Goal: Task Accomplishment & Management: Use online tool/utility

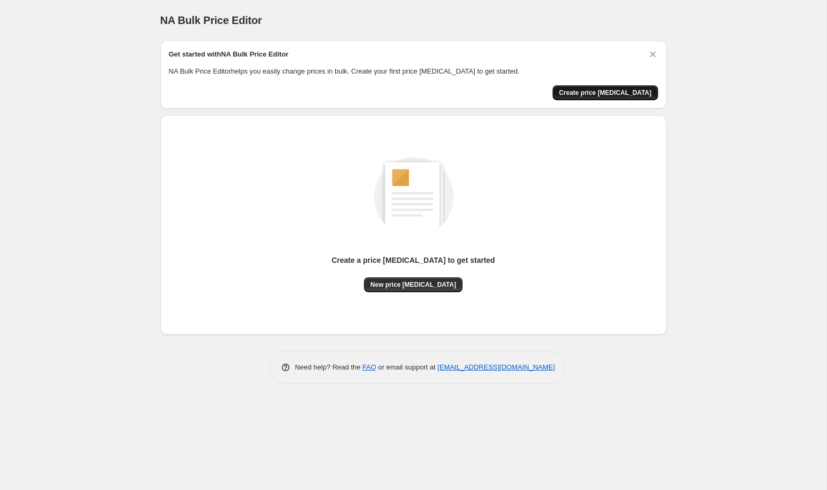
click at [625, 96] on span "Create price change job" at bounding box center [605, 92] width 93 height 9
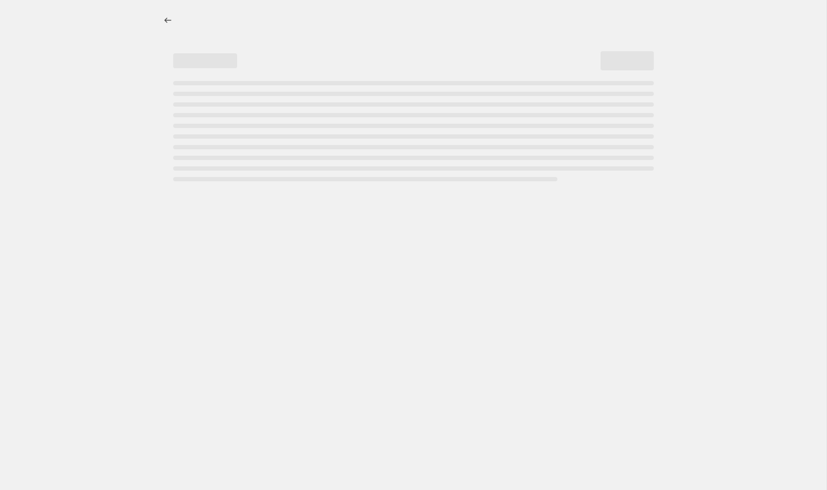
select select "percentage"
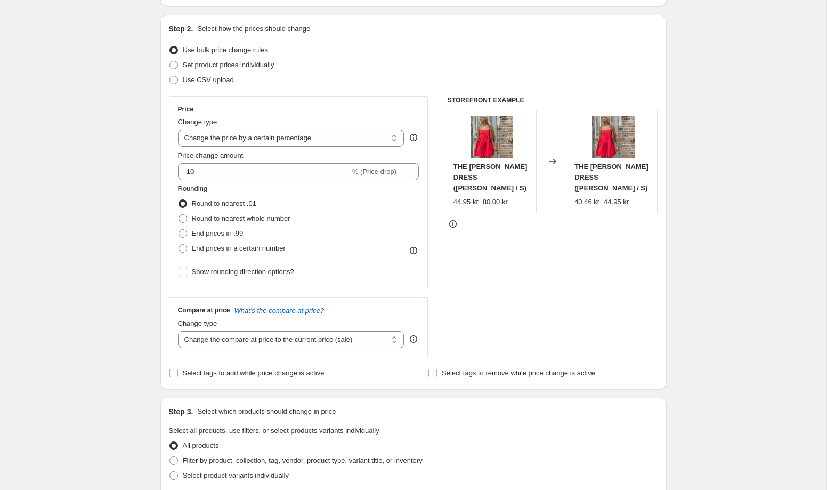
scroll to position [104, 0]
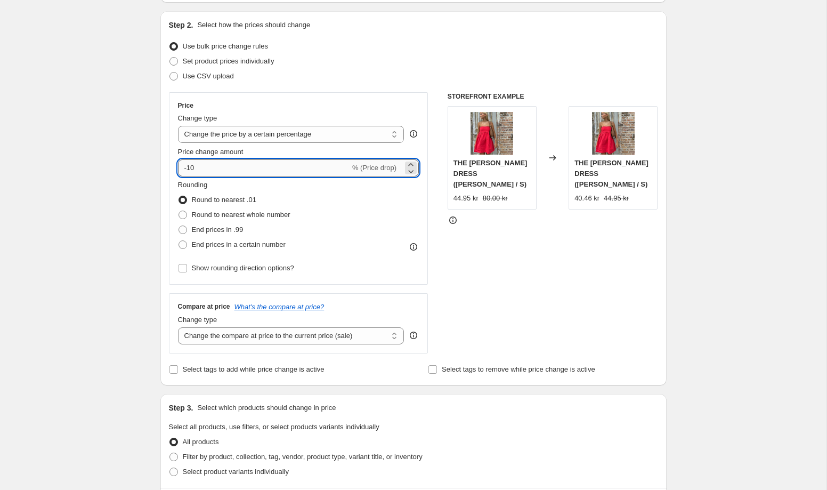
click at [188, 165] on input "-10" at bounding box center [264, 167] width 172 height 17
click at [418, 171] on div "Price Change type Change the price to a certain amount Change the price by a ce…" at bounding box center [299, 188] width 260 height 192
click at [406, 168] on icon at bounding box center [411, 171] width 11 height 11
click at [410, 162] on icon at bounding box center [411, 164] width 11 height 11
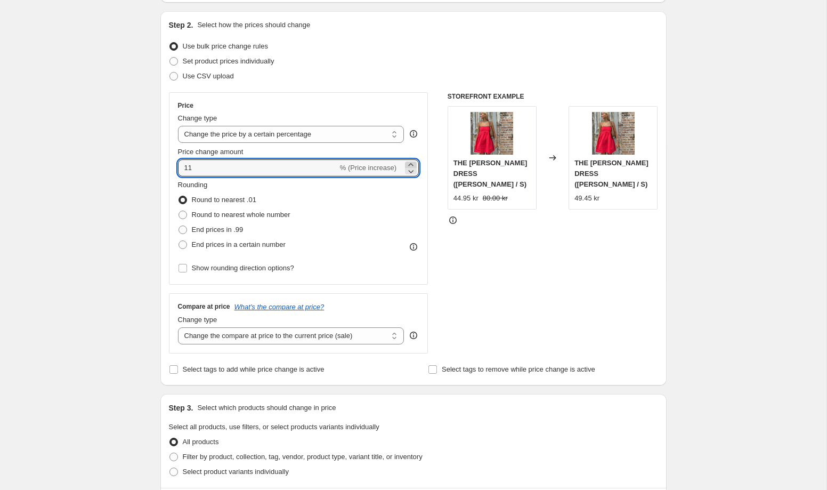
click at [410, 162] on icon at bounding box center [411, 164] width 11 height 11
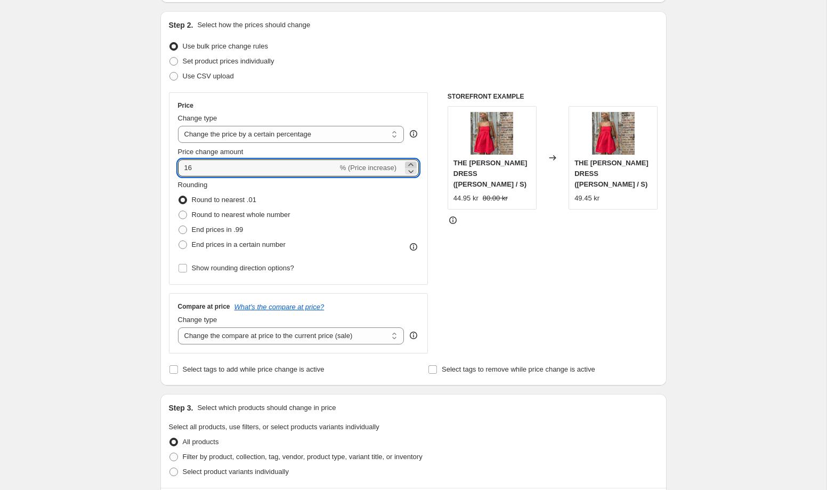
click at [412, 161] on icon at bounding box center [411, 164] width 11 height 11
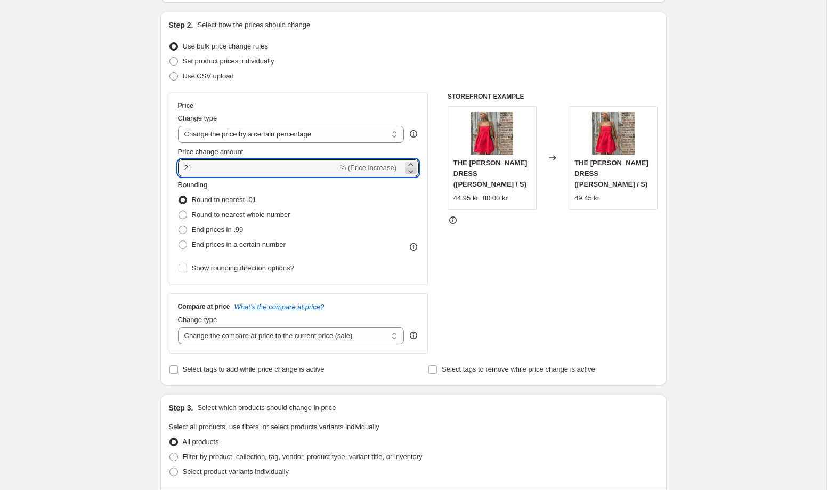
click at [411, 172] on icon at bounding box center [411, 171] width 5 height 3
type input "20"
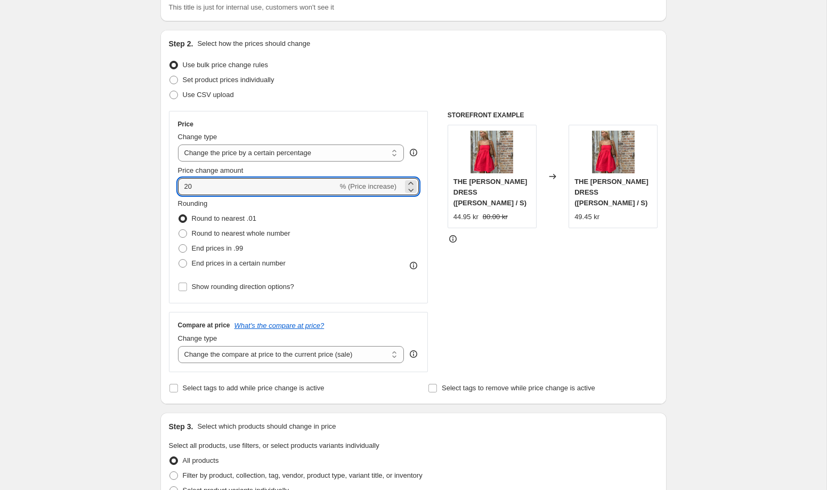
scroll to position [0, 0]
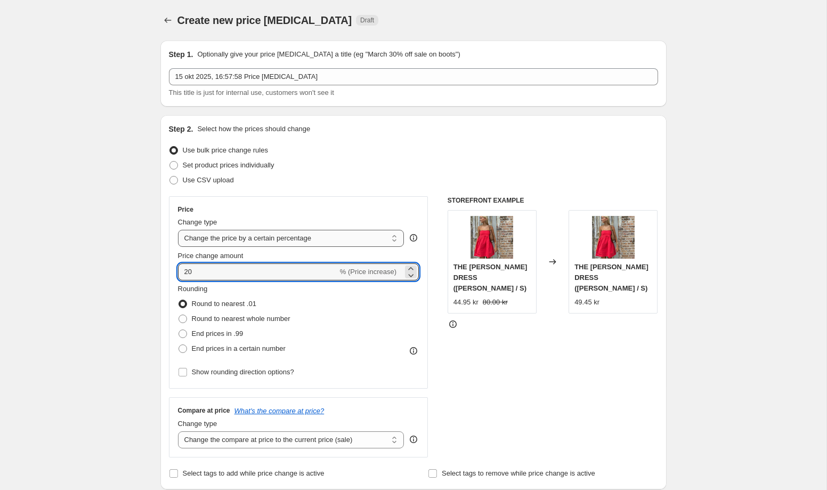
click at [385, 238] on select "Change the price to a certain amount Change the price by a certain amount Chang…" at bounding box center [291, 238] width 227 height 17
click at [368, 233] on select "Change the price to a certain amount Change the price by a certain amount Chang…" at bounding box center [291, 238] width 227 height 17
click at [394, 237] on select "Change the price to a certain amount Change the price by a certain amount Chang…" at bounding box center [291, 238] width 227 height 17
select select "by"
click at [178, 230] on select "Change the price to a certain amount Change the price by a certain amount Chang…" at bounding box center [291, 238] width 227 height 17
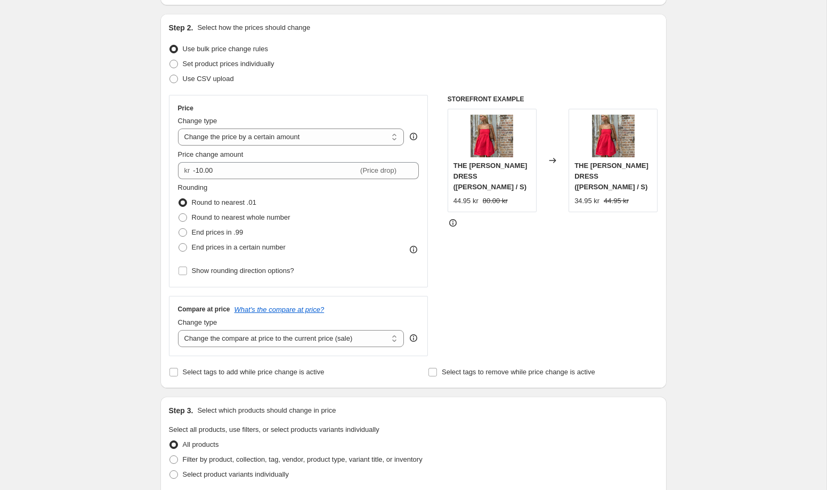
scroll to position [110, 0]
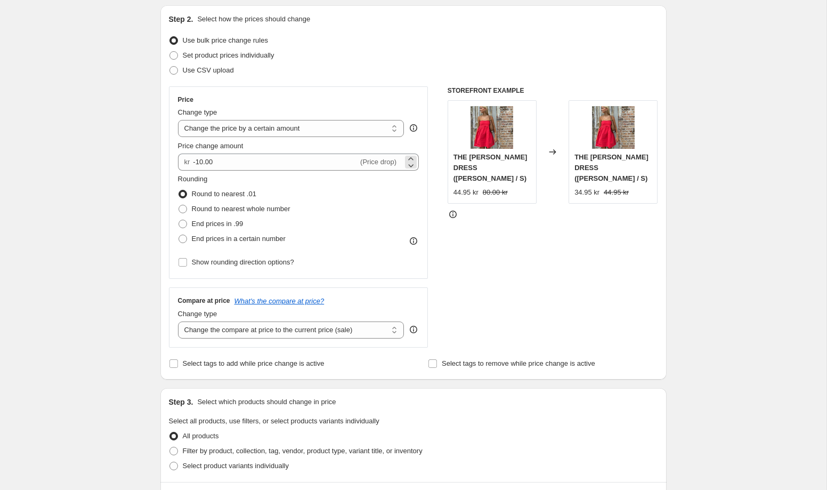
click at [387, 158] on span "(Price drop)" at bounding box center [378, 162] width 36 height 8
click at [417, 161] on div "kr -10.00 (Price drop)" at bounding box center [298, 161] width 241 height 17
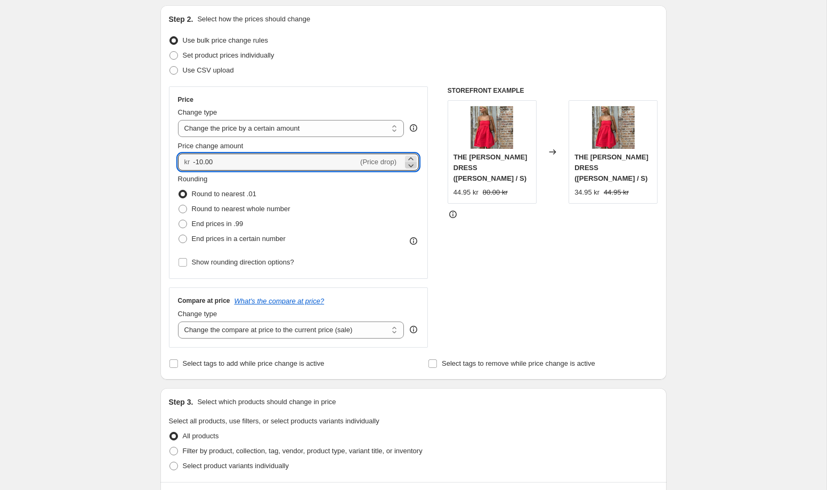
click at [411, 160] on icon at bounding box center [411, 165] width 11 height 11
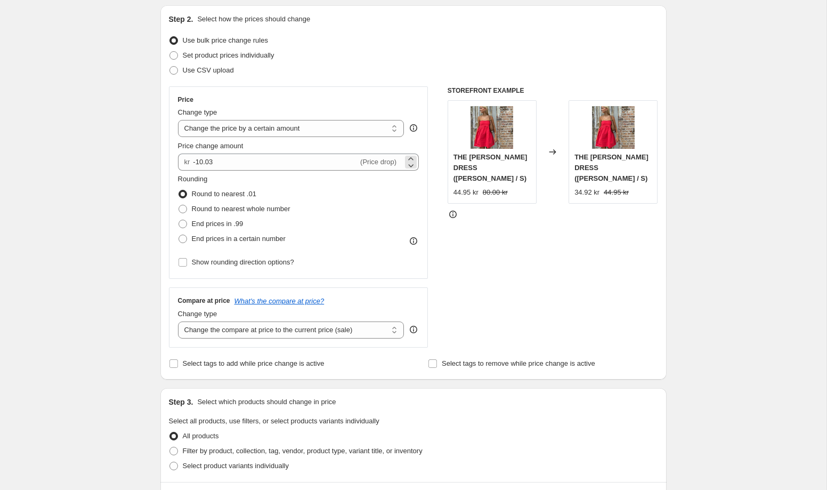
click at [381, 164] on span "(Price drop)" at bounding box center [378, 162] width 36 height 8
drag, startPoint x: 399, startPoint y: 159, endPoint x: 405, endPoint y: 159, distance: 6.4
click at [403, 159] on div "kr -10.03 (Price drop)" at bounding box center [298, 161] width 241 height 17
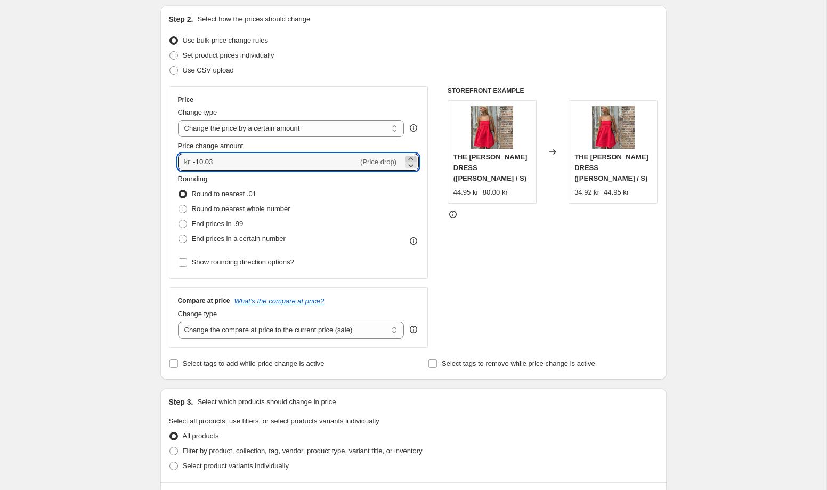
click at [406, 159] on icon at bounding box center [411, 158] width 11 height 11
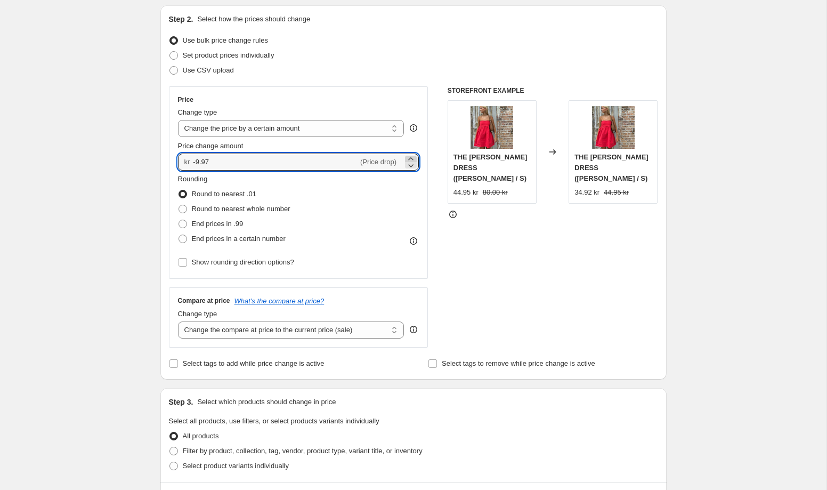
click at [406, 159] on icon at bounding box center [411, 158] width 11 height 11
click at [407, 159] on icon at bounding box center [411, 158] width 11 height 11
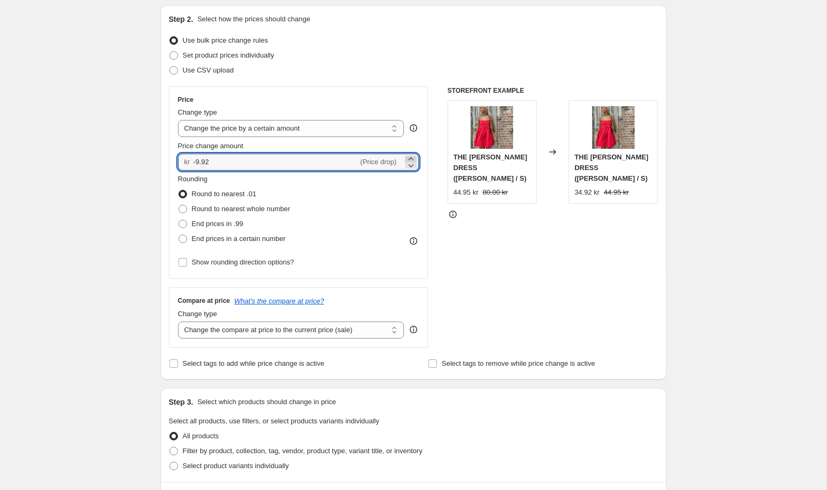
click at [407, 159] on icon at bounding box center [411, 158] width 11 height 11
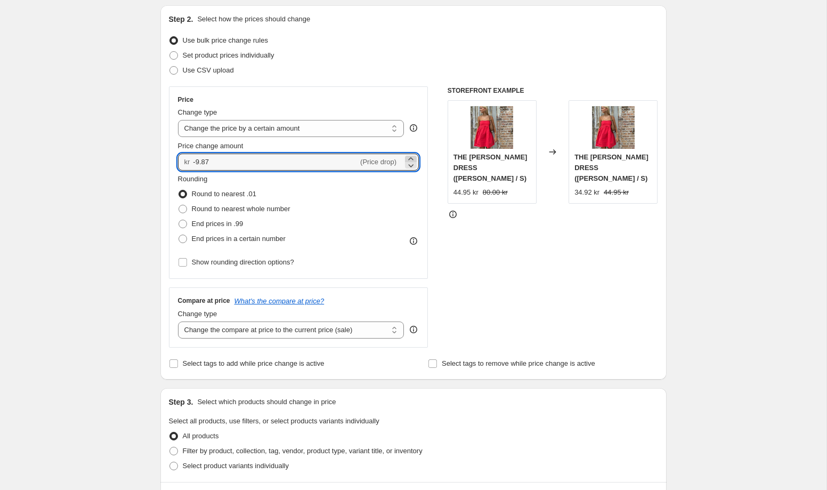
click at [407, 159] on icon at bounding box center [411, 158] width 11 height 11
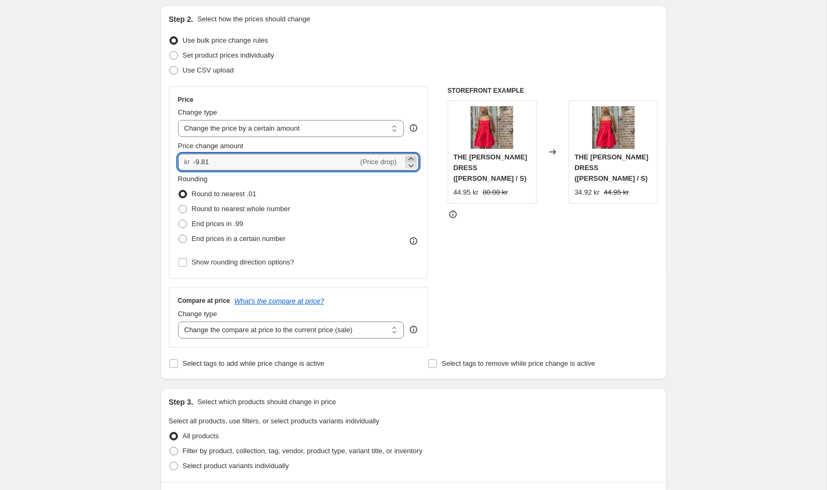
click at [407, 159] on icon at bounding box center [411, 158] width 11 height 11
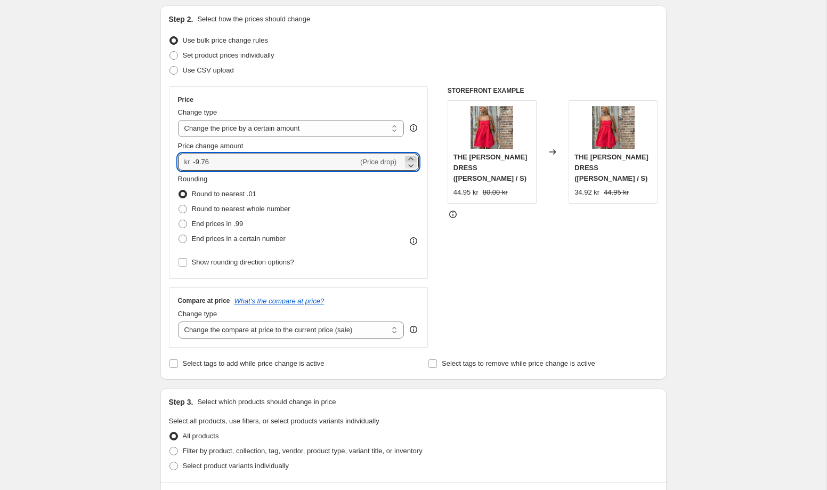
click at [407, 159] on icon at bounding box center [411, 158] width 11 height 11
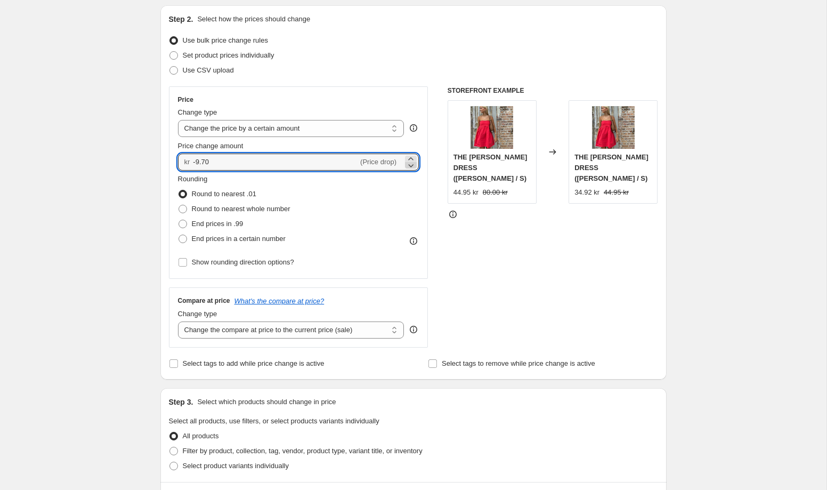
click at [413, 167] on icon at bounding box center [411, 165] width 11 height 11
type input "-14.11"
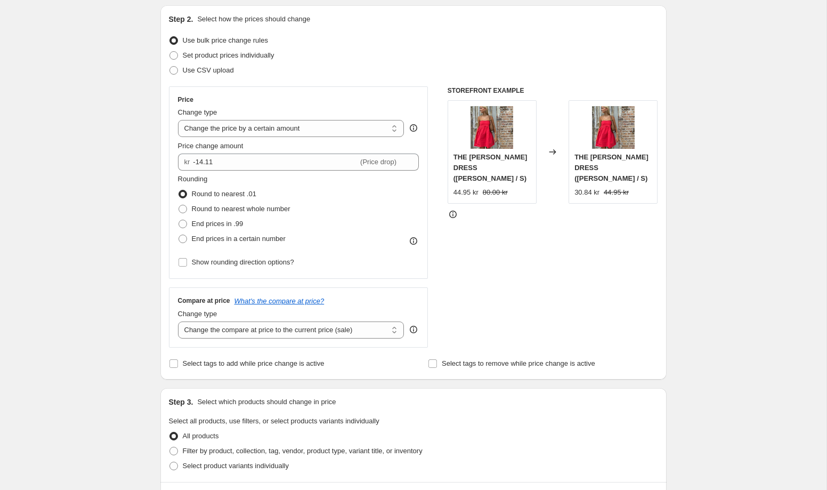
click at [531, 214] on div "STOREFRONT EXAMPLE THE LORA DRESS (ROOD / S) 44.95 kr 80.00 kr Changed to THE L…" at bounding box center [553, 216] width 211 height 261
click at [184, 239] on span at bounding box center [183, 238] width 9 height 9
click at [179, 235] on input "End prices in a certain number" at bounding box center [179, 234] width 1 height 1
radio input "true"
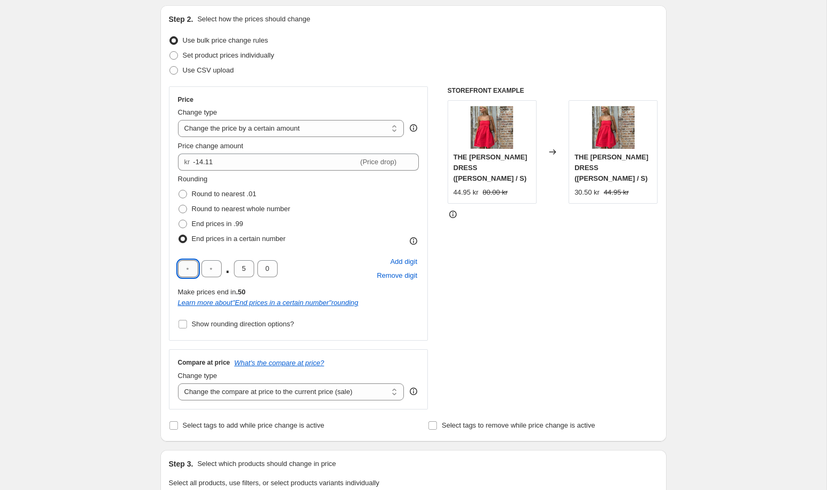
click at [188, 270] on input "text" at bounding box center [188, 268] width 20 height 17
type input "1"
type input "8"
click at [185, 207] on span at bounding box center [183, 209] width 9 height 9
click at [179, 205] on input "Round to nearest whole number" at bounding box center [179, 205] width 1 height 1
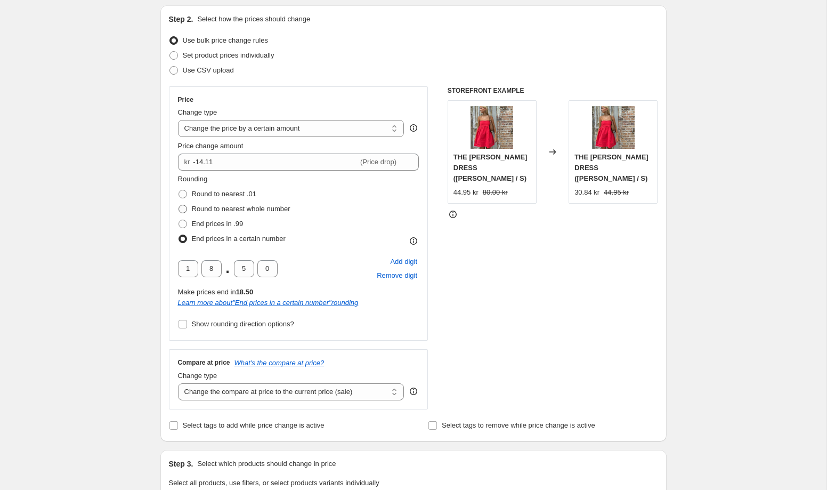
radio input "true"
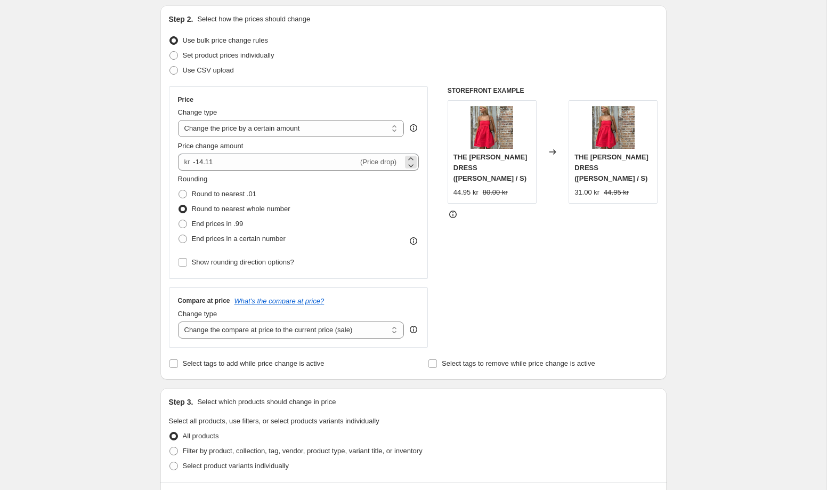
click at [192, 167] on div "kr -14.11 (Price drop)" at bounding box center [298, 161] width 241 height 17
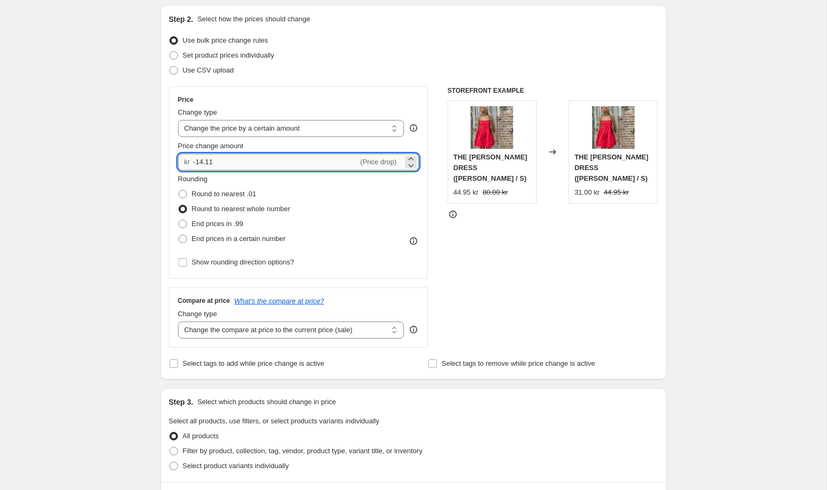
click at [196, 163] on input "-14.11" at bounding box center [275, 161] width 165 height 17
click at [214, 163] on input "-14.11" at bounding box center [275, 161] width 165 height 17
click at [199, 161] on input "-14.11" at bounding box center [275, 161] width 165 height 17
click at [215, 164] on input "4.11" at bounding box center [269, 161] width 153 height 17
type input "4"
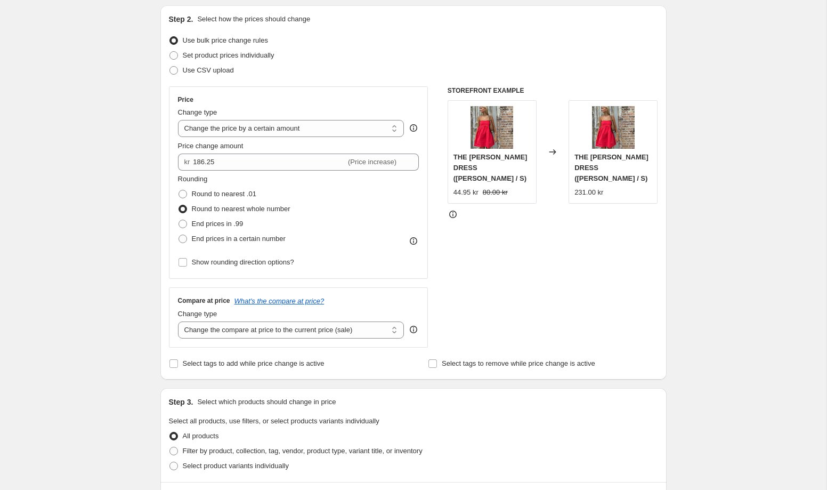
click at [372, 208] on div "Rounding Round to nearest .01 Round to nearest whole number End prices in .99 E…" at bounding box center [298, 210] width 241 height 72
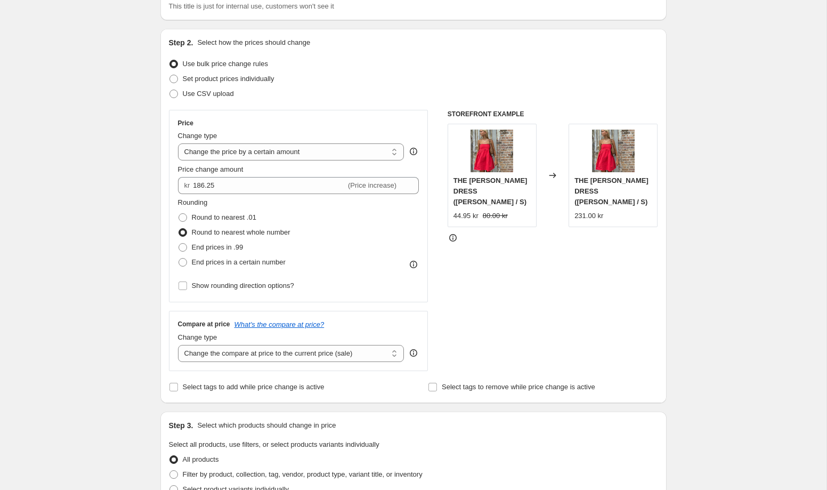
scroll to position [110, 0]
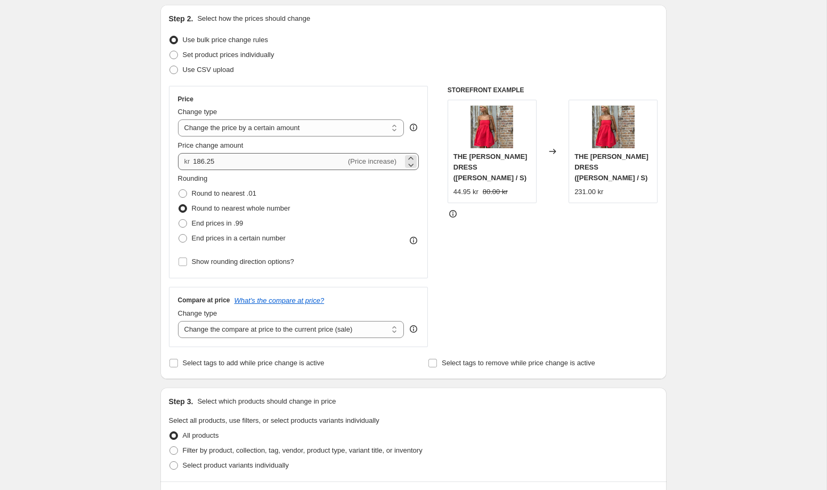
drag, startPoint x: 215, startPoint y: 172, endPoint x: 219, endPoint y: 167, distance: 6.5
click at [216, 167] on div "Price Change type Change the price to a certain amount Change the price by a ce…" at bounding box center [298, 182] width 241 height 174
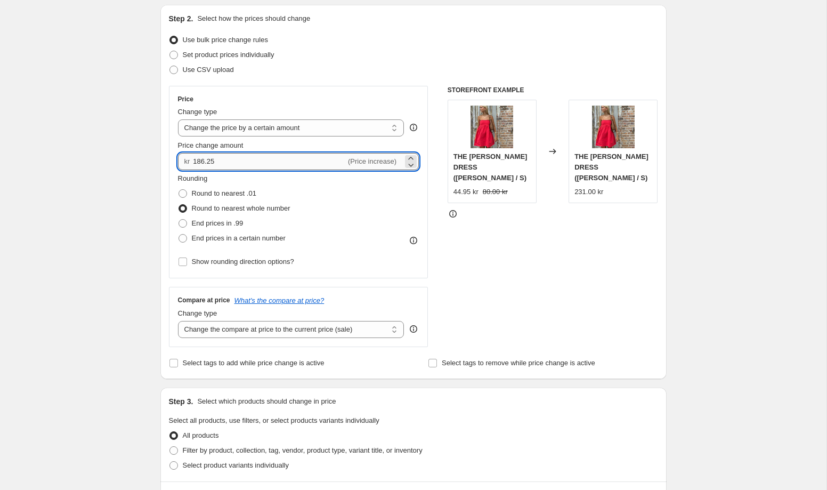
click at [219, 166] on input "186.25" at bounding box center [269, 161] width 153 height 17
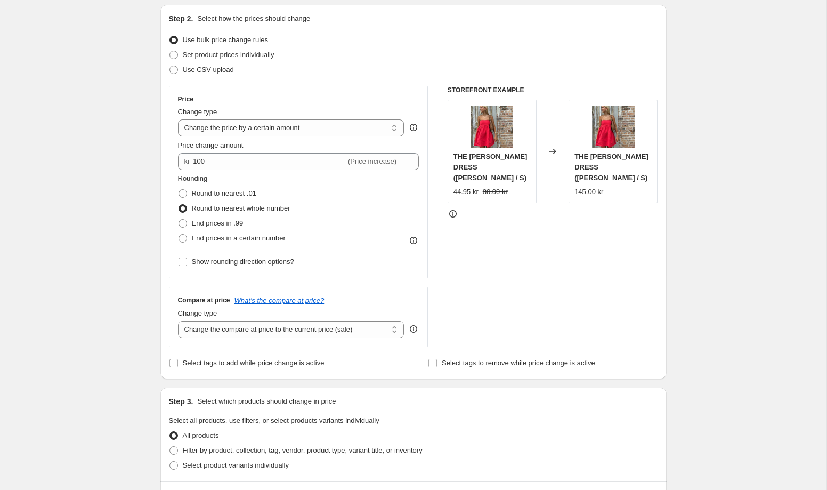
type input "100.00"
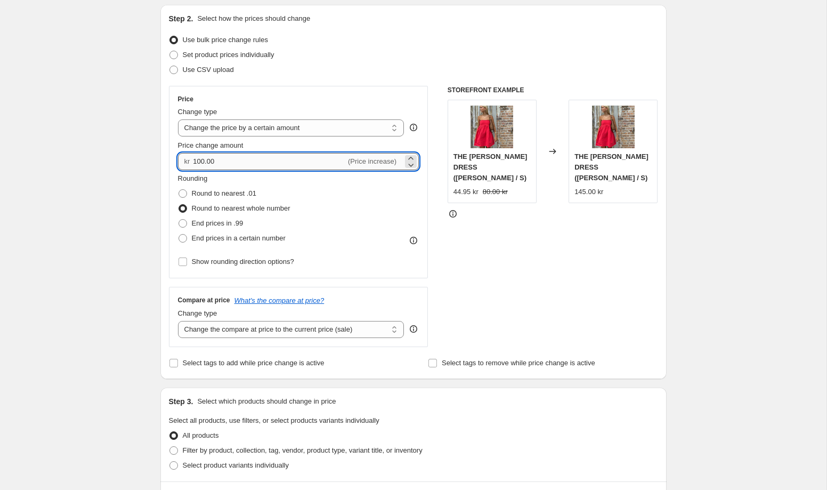
click at [193, 161] on input "100.00" at bounding box center [269, 161] width 153 height 17
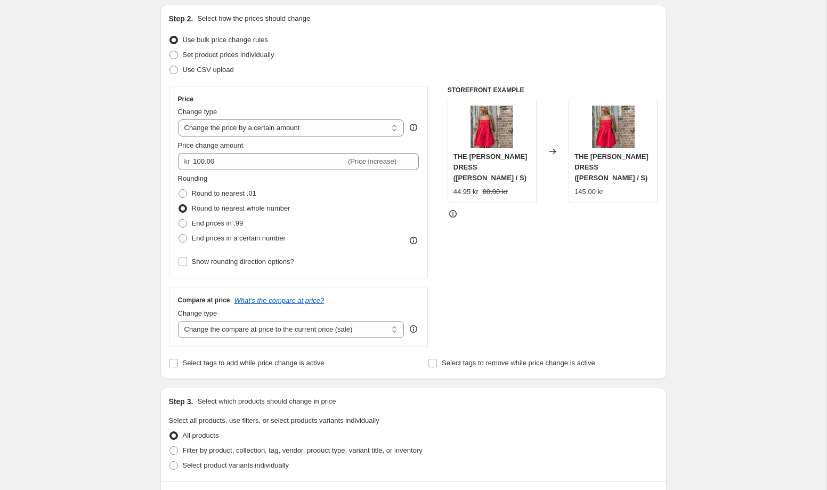
click at [290, 192] on div "Round to nearest .01" at bounding box center [234, 193] width 112 height 15
click at [197, 222] on span "End prices in .99" at bounding box center [218, 223] width 52 height 8
click at [184, 220] on span at bounding box center [183, 223] width 9 height 9
click at [179, 220] on input "End prices in .99" at bounding box center [179, 219] width 1 height 1
radio input "true"
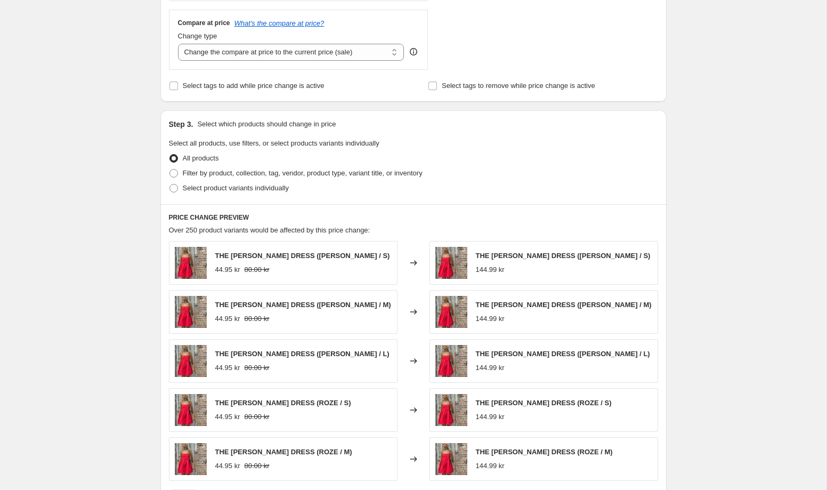
scroll to position [390, 0]
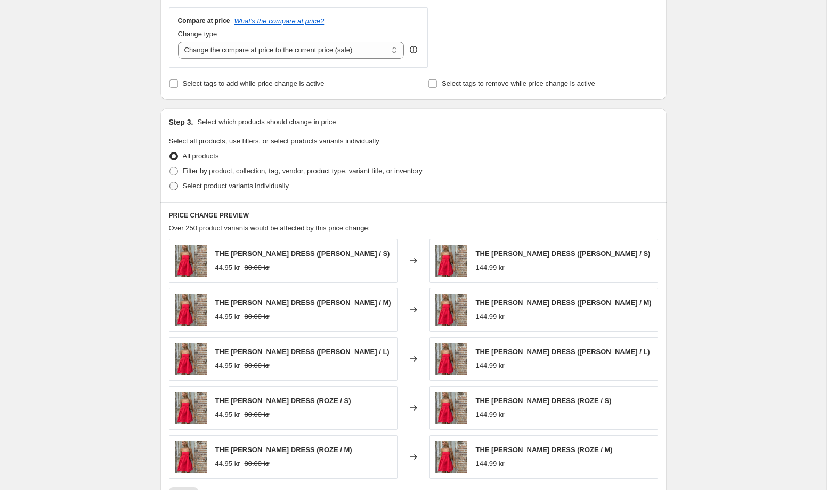
click at [175, 185] on span at bounding box center [173, 186] width 9 height 9
click at [170, 182] on input "Select product variants individually" at bounding box center [169, 182] width 1 height 1
radio input "true"
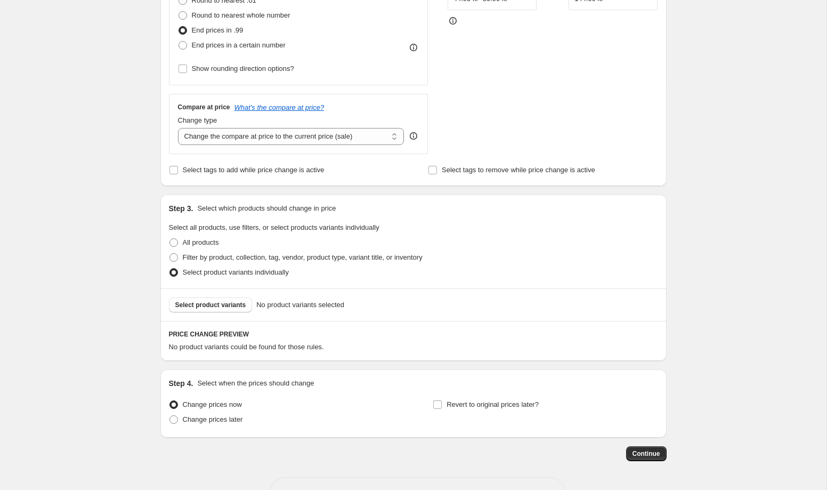
scroll to position [339, 0]
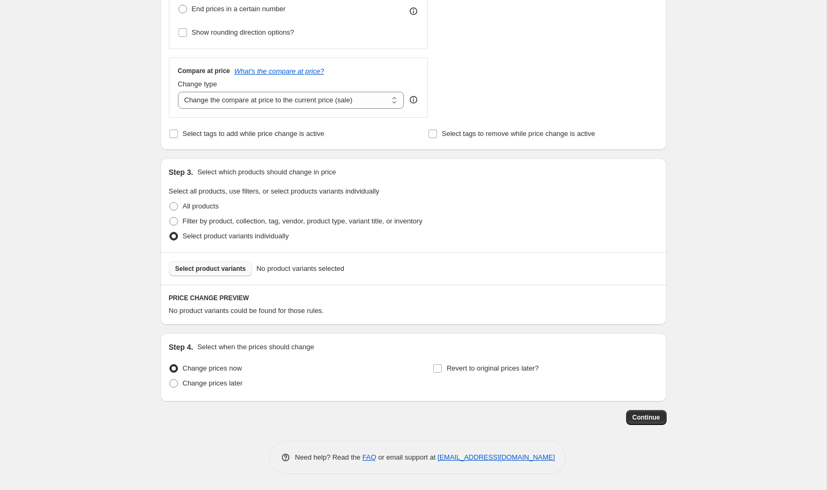
click at [226, 272] on button "Select product variants" at bounding box center [211, 268] width 84 height 15
click at [172, 206] on span at bounding box center [173, 206] width 9 height 9
click at [170, 203] on input "All products" at bounding box center [169, 202] width 1 height 1
radio input "true"
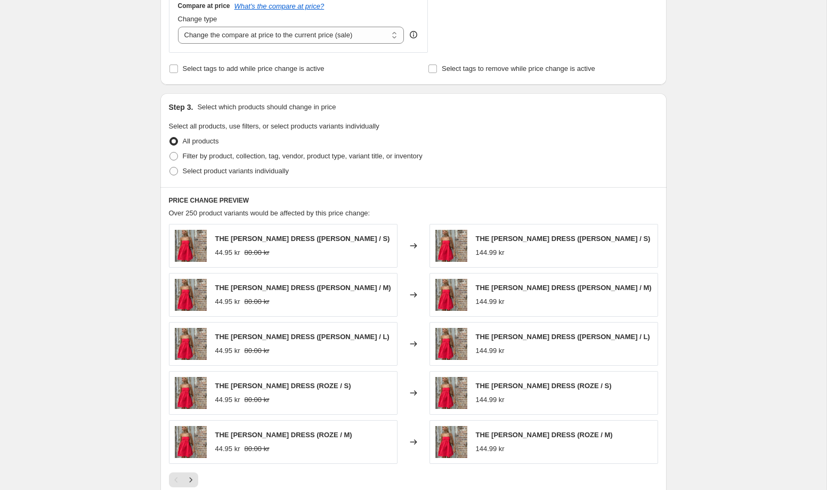
scroll to position [576, 0]
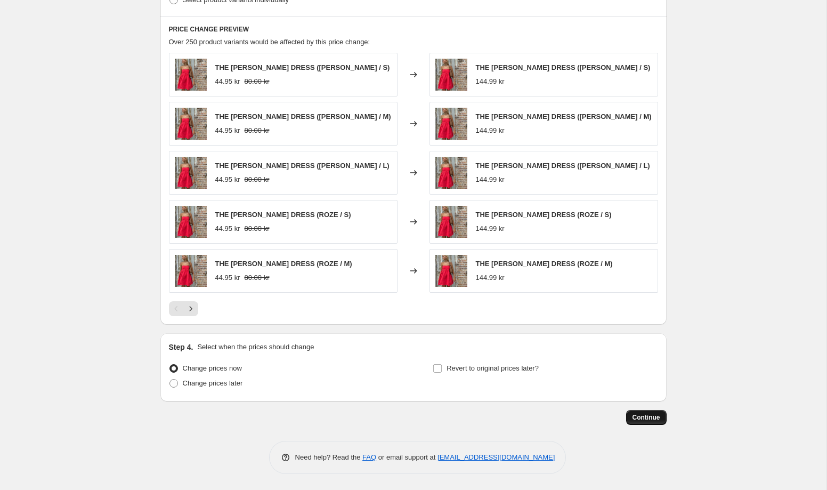
click at [655, 420] on span "Continue" at bounding box center [647, 417] width 28 height 9
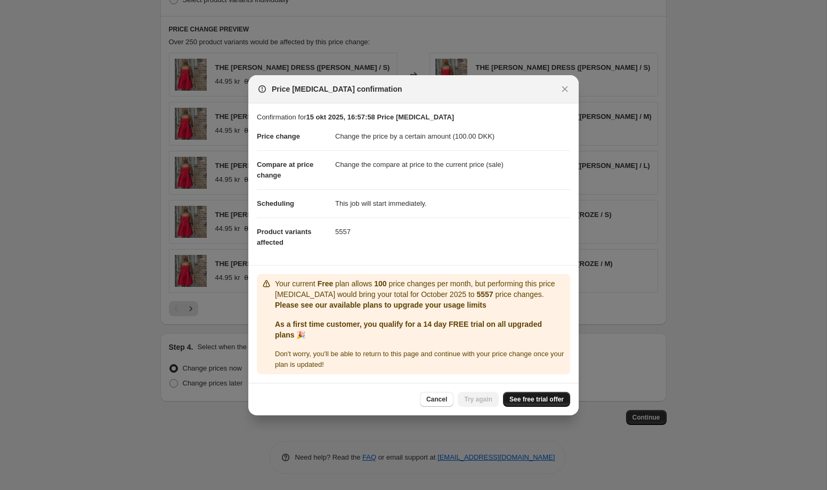
click at [543, 399] on span "See free trial offer" at bounding box center [536, 399] width 54 height 9
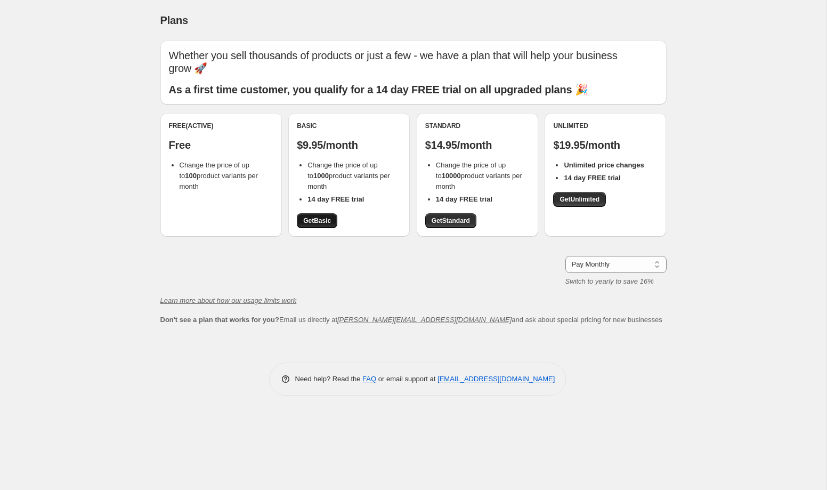
click at [317, 216] on span "Get Basic" at bounding box center [317, 220] width 28 height 9
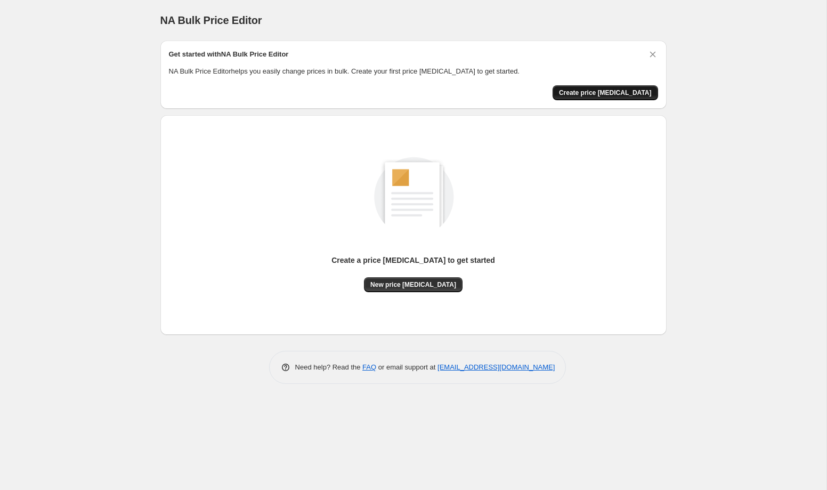
click at [624, 96] on span "Create price change job" at bounding box center [605, 92] width 93 height 9
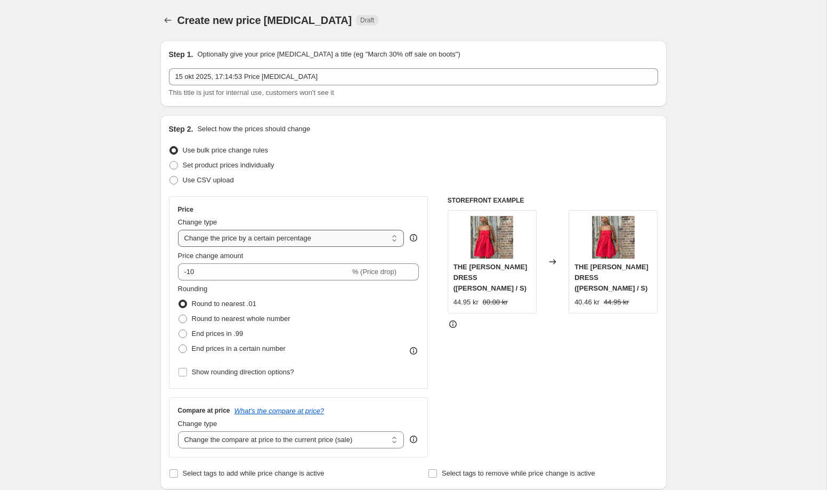
click at [368, 238] on select "Change the price to a certain amount Change the price by a certain amount Chang…" at bounding box center [291, 238] width 227 height 17
select select "by"
click at [178, 230] on select "Change the price to a certain amount Change the price by a certain amount Chang…" at bounding box center [291, 238] width 227 height 17
click at [197, 271] on input "-10.00" at bounding box center [275, 271] width 165 height 17
click at [205, 273] on input "10.00" at bounding box center [269, 271] width 153 height 17
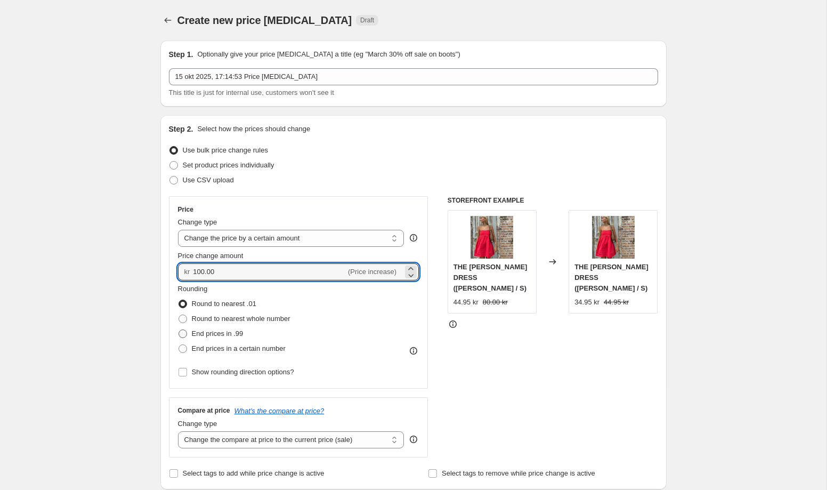
type input "100.00"
click at [193, 334] on span "End prices in .99" at bounding box center [218, 333] width 52 height 8
click at [179, 330] on input "End prices in .99" at bounding box center [179, 329] width 1 height 1
radio input "true"
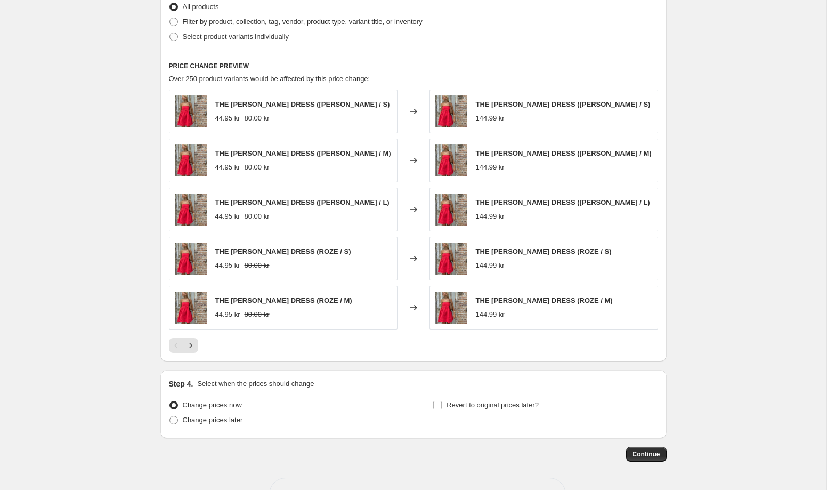
scroll to position [576, 0]
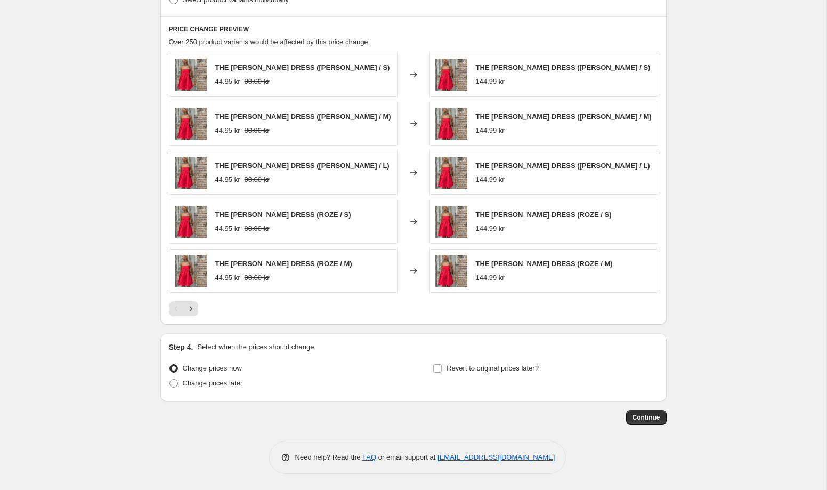
click at [651, 411] on button "Continue" at bounding box center [646, 417] width 41 height 15
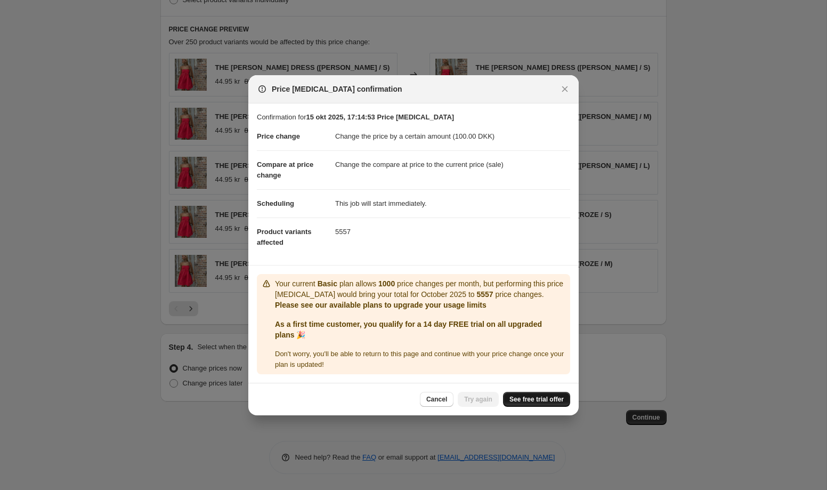
click at [542, 406] on link "See free trial offer" at bounding box center [536, 399] width 67 height 15
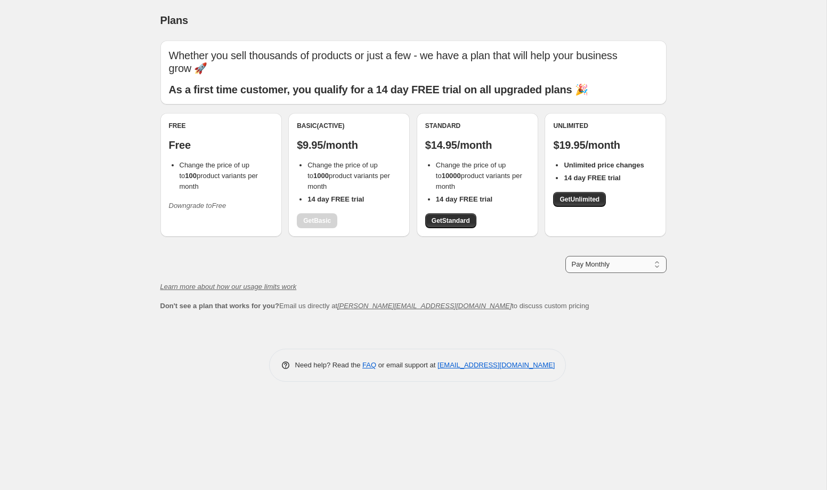
click at [627, 256] on select "Pay Monthly Pay Yearly (Save 16%)" at bounding box center [615, 264] width 101 height 17
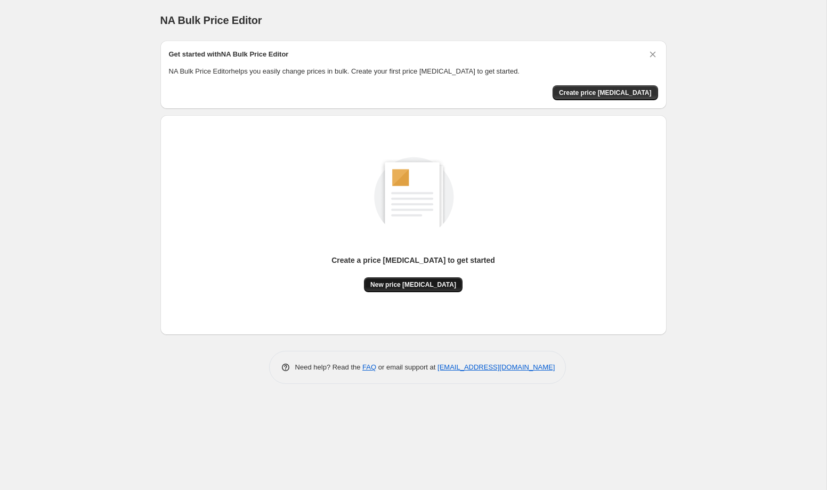
click at [435, 277] on button "New price [MEDICAL_DATA]" at bounding box center [413, 284] width 99 height 15
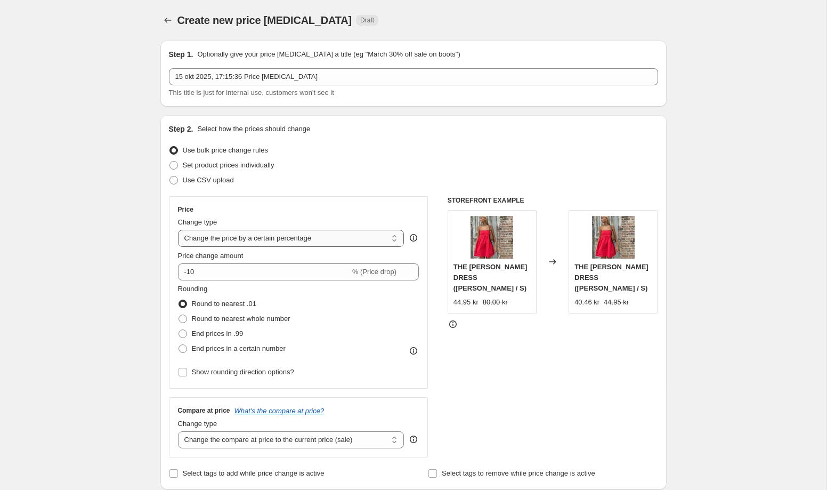
click at [295, 238] on select "Change the price to a certain amount Change the price by a certain amount Chang…" at bounding box center [291, 238] width 227 height 17
select select "by"
click at [178, 230] on select "Change the price to a certain amount Change the price by a certain amount Chang…" at bounding box center [291, 238] width 227 height 17
click at [201, 269] on input "-10.00" at bounding box center [275, 271] width 165 height 17
type input "-0.00"
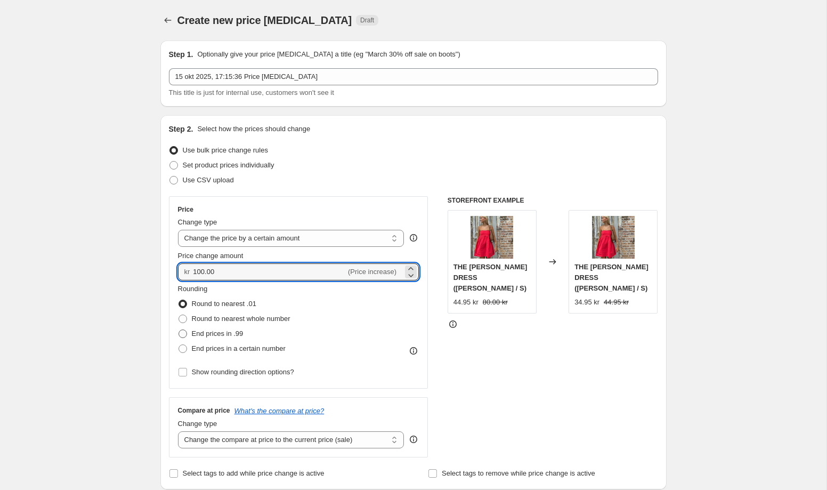
type input "100.00"
click at [187, 331] on label "End prices in .99" at bounding box center [211, 333] width 66 height 15
click at [179, 330] on input "End prices in .99" at bounding box center [179, 329] width 1 height 1
radio input "true"
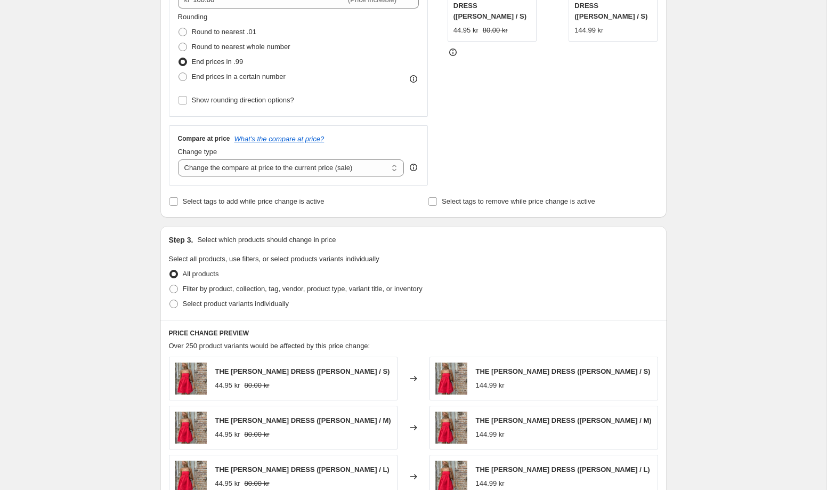
scroll to position [298, 0]
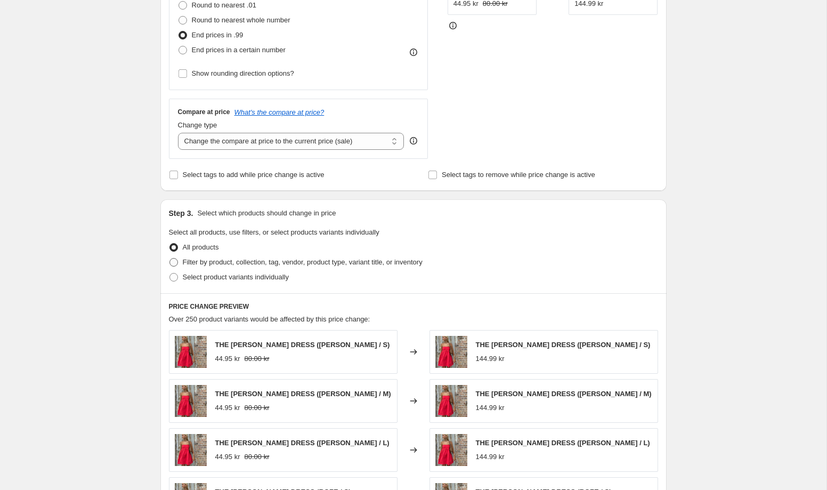
click at [172, 258] on span at bounding box center [173, 262] width 9 height 9
click at [170, 258] on input "Filter by product, collection, tag, vendor, product type, variant title, or inv…" at bounding box center [169, 258] width 1 height 1
radio input "true"
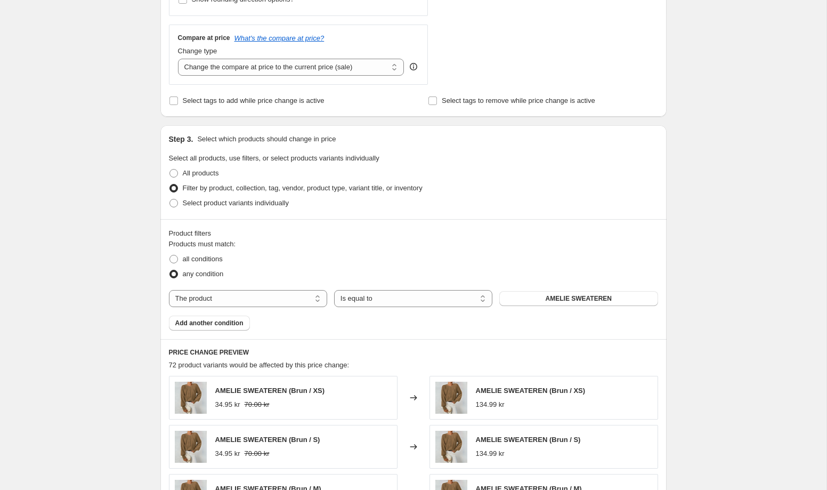
scroll to position [388, 0]
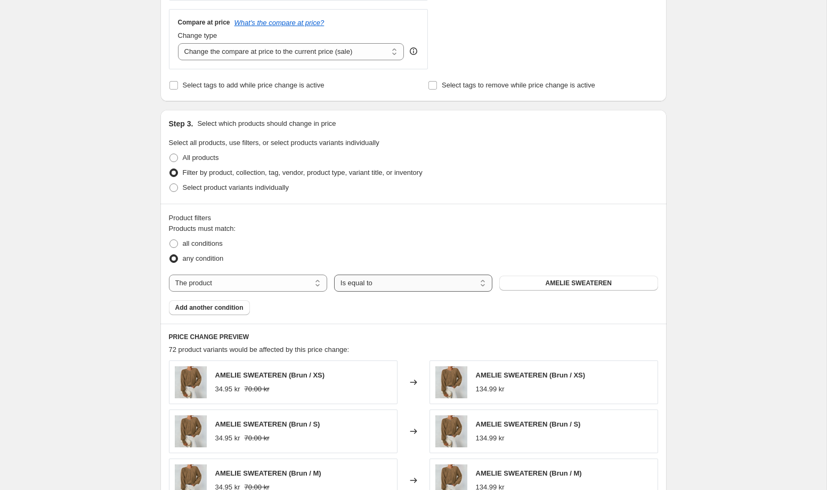
click at [461, 284] on select "Is equal to Is not equal to" at bounding box center [413, 282] width 158 height 17
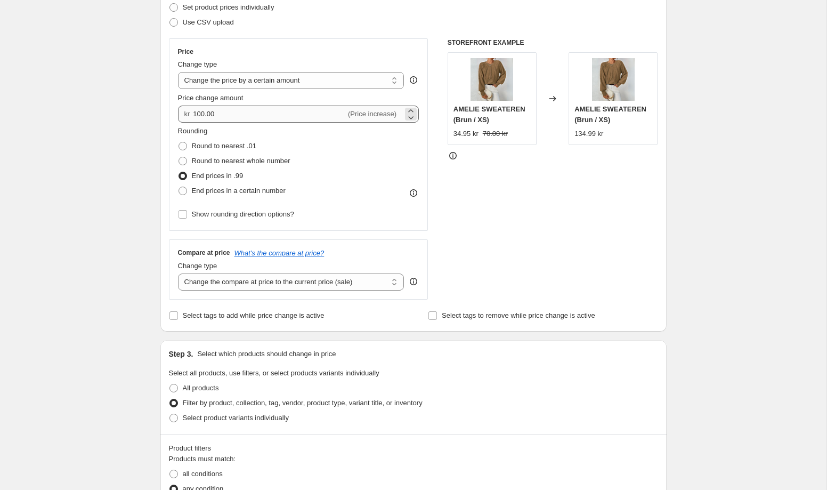
scroll to position [155, 0]
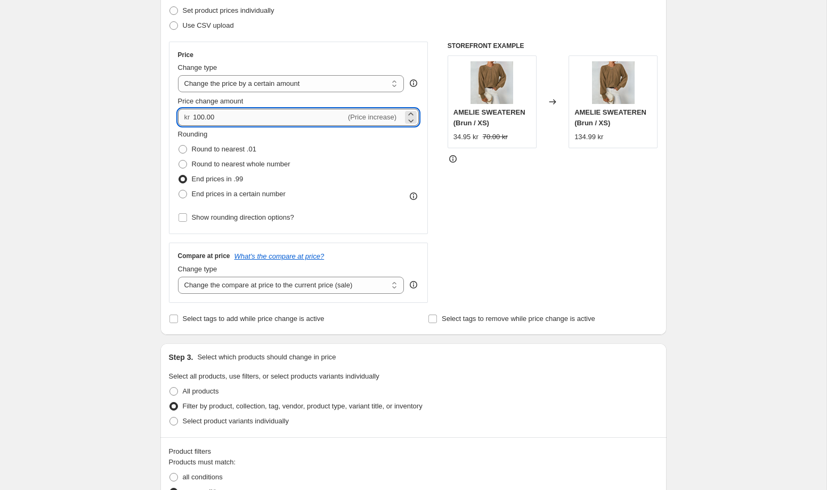
click at [225, 116] on input "100.00" at bounding box center [269, 117] width 153 height 17
click at [359, 240] on div "Price Change type Change the price to a certain amount Change the price by a ce…" at bounding box center [299, 172] width 260 height 261
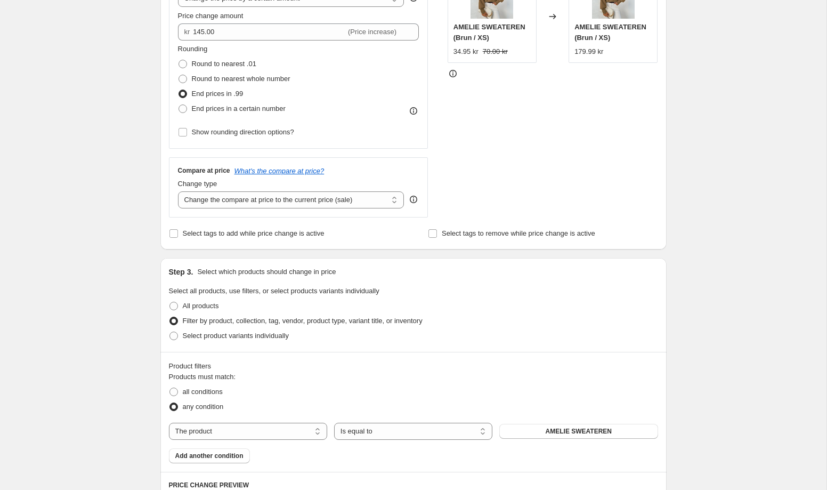
scroll to position [0, 0]
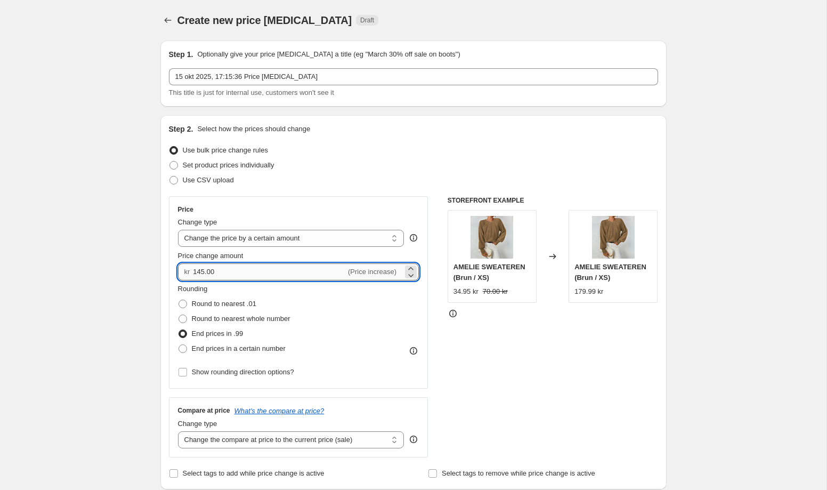
click at [206, 273] on input "145.00" at bounding box center [269, 271] width 153 height 17
type input "146.00"
click at [313, 328] on div "Rounding Round to nearest .01 Round to nearest whole number End prices in .99 E…" at bounding box center [298, 320] width 241 height 72
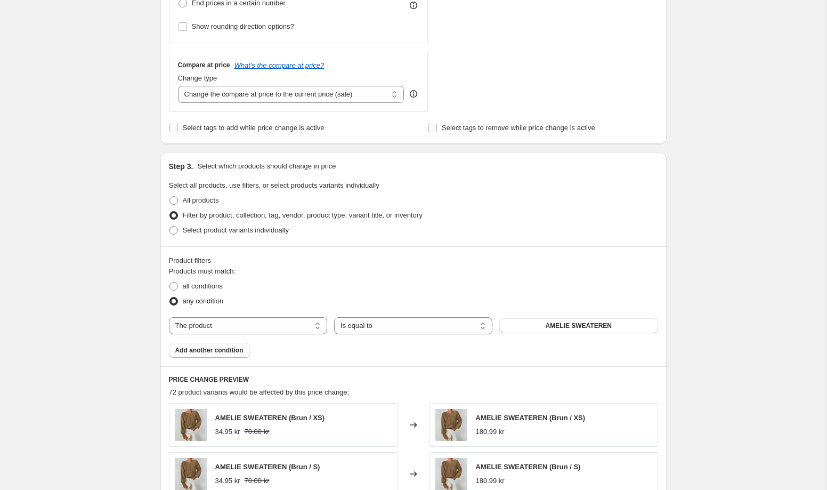
scroll to position [344, 0]
click at [173, 202] on span at bounding box center [173, 201] width 9 height 9
click at [170, 198] on input "All products" at bounding box center [169, 197] width 1 height 1
radio input "true"
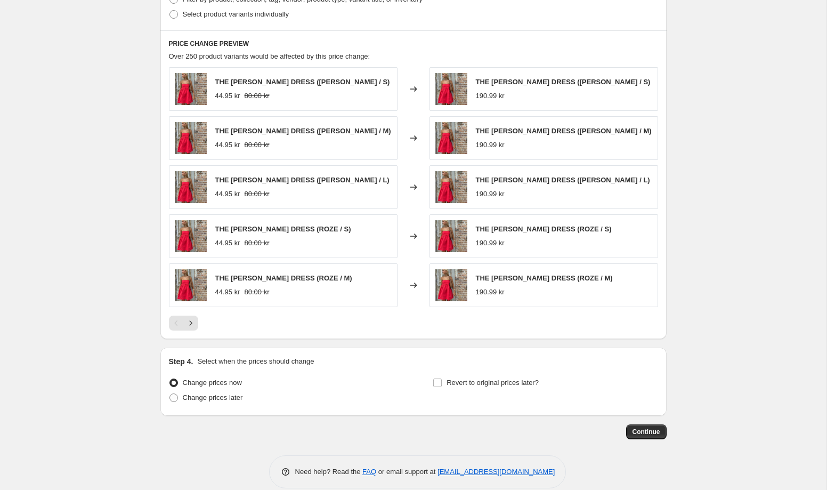
scroll to position [576, 0]
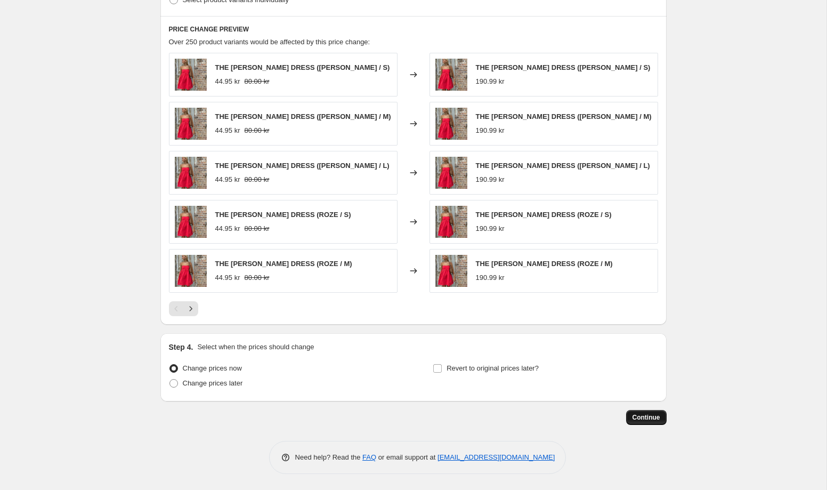
click at [641, 419] on span "Continue" at bounding box center [647, 417] width 28 height 9
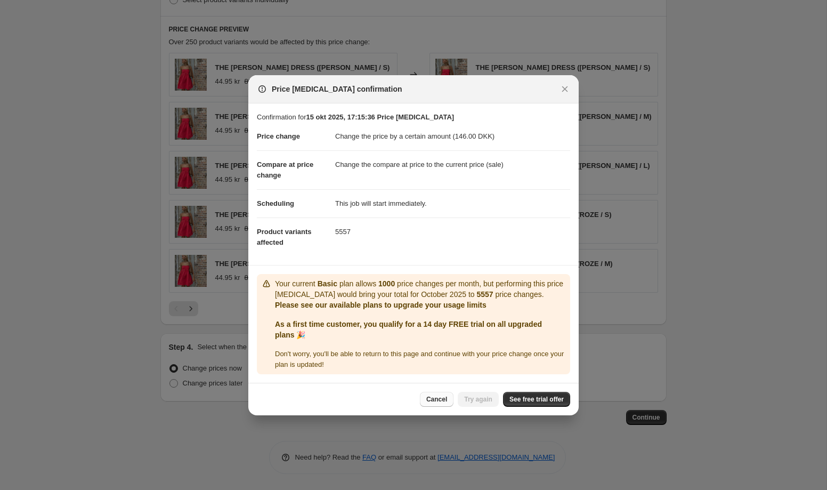
click at [439, 398] on span "Cancel" at bounding box center [436, 399] width 21 height 9
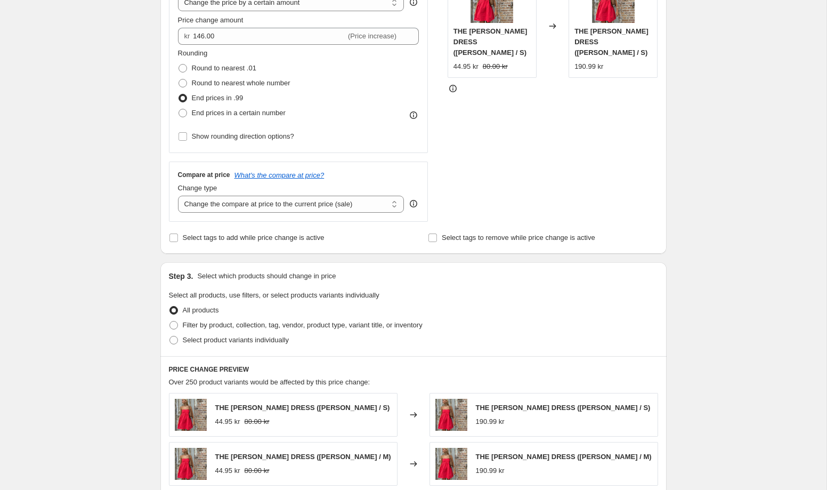
scroll to position [230, 0]
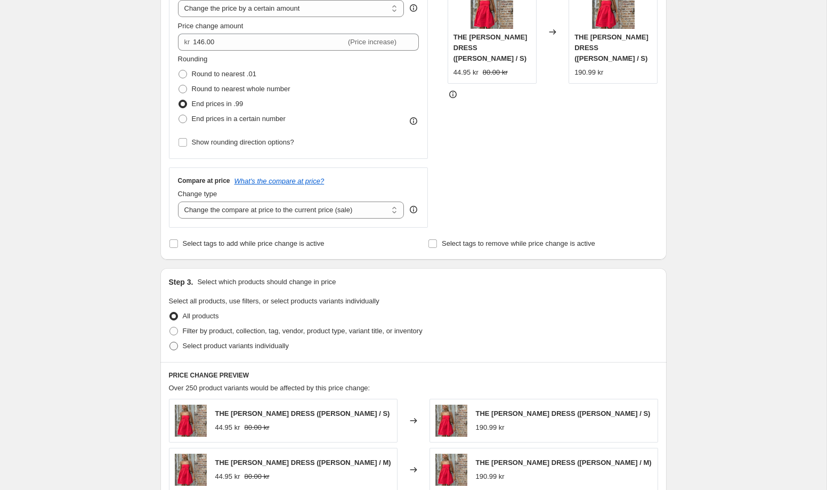
click at [174, 347] on span at bounding box center [173, 346] width 9 height 9
click at [170, 342] on input "Select product variants individually" at bounding box center [169, 342] width 1 height 1
radio input "true"
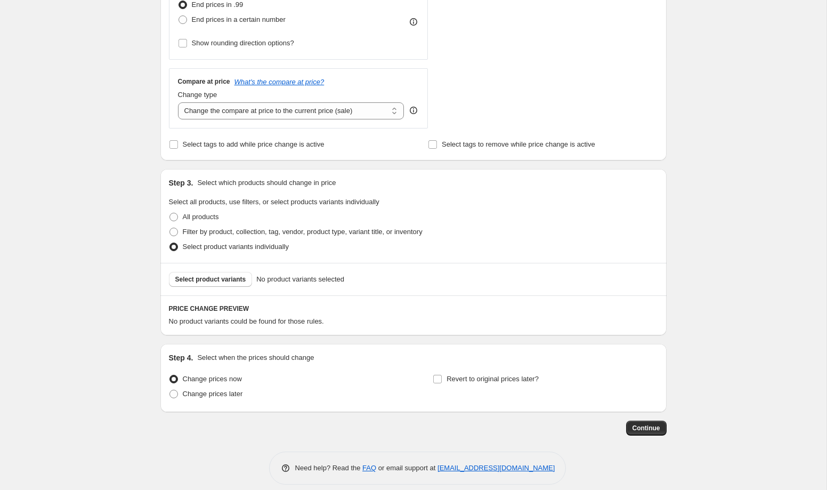
scroll to position [339, 0]
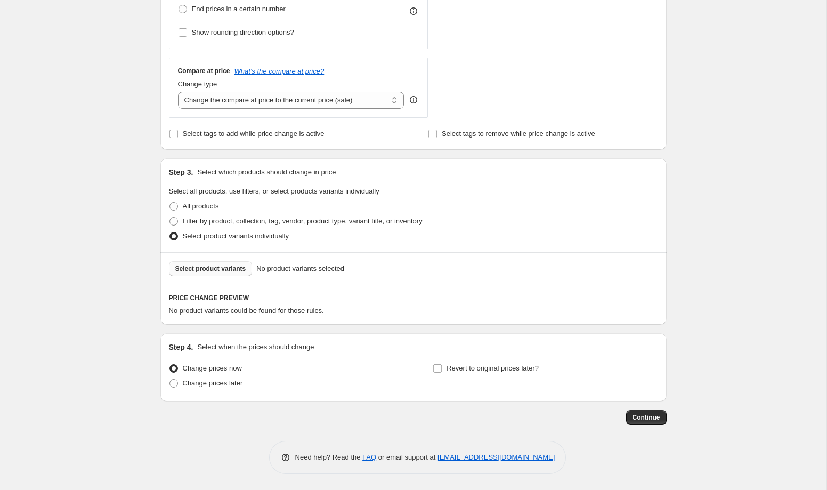
click at [218, 268] on span "Select product variants" at bounding box center [210, 268] width 71 height 9
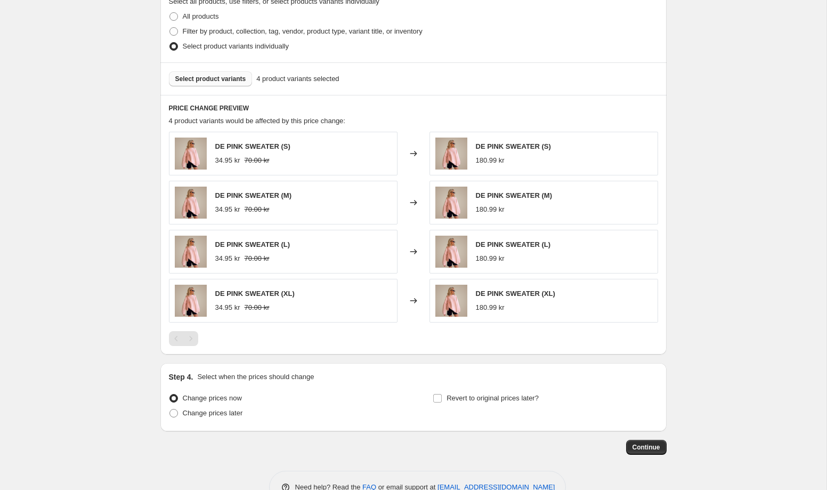
scroll to position [559, 0]
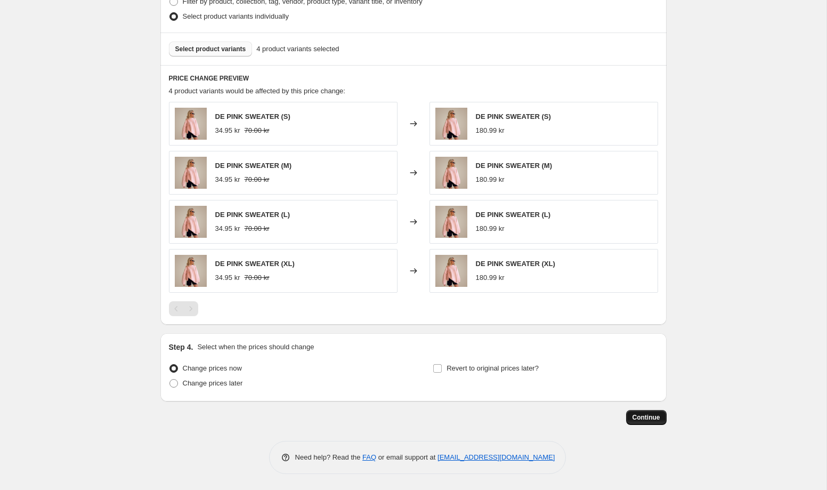
click at [652, 421] on span "Continue" at bounding box center [647, 417] width 28 height 9
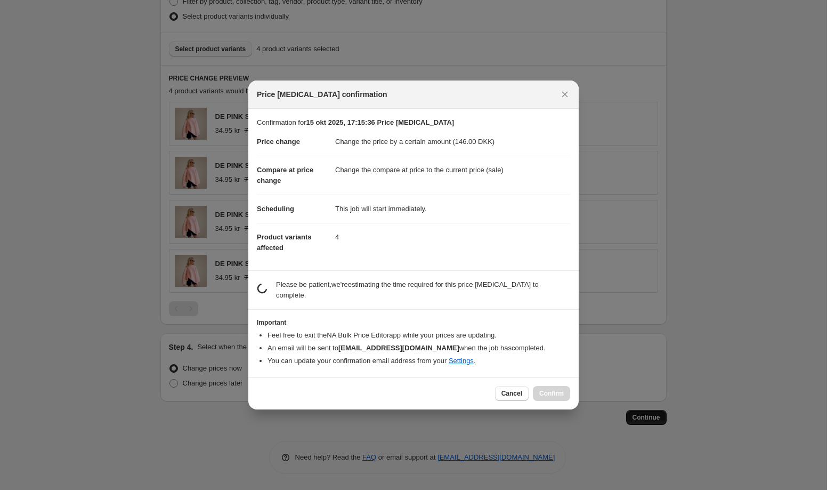
scroll to position [0, 0]
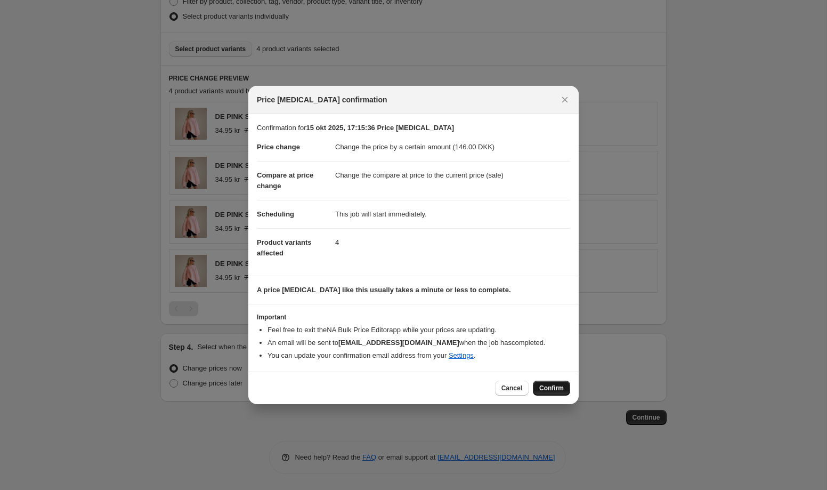
click at [561, 387] on span "Confirm" at bounding box center [551, 388] width 25 height 9
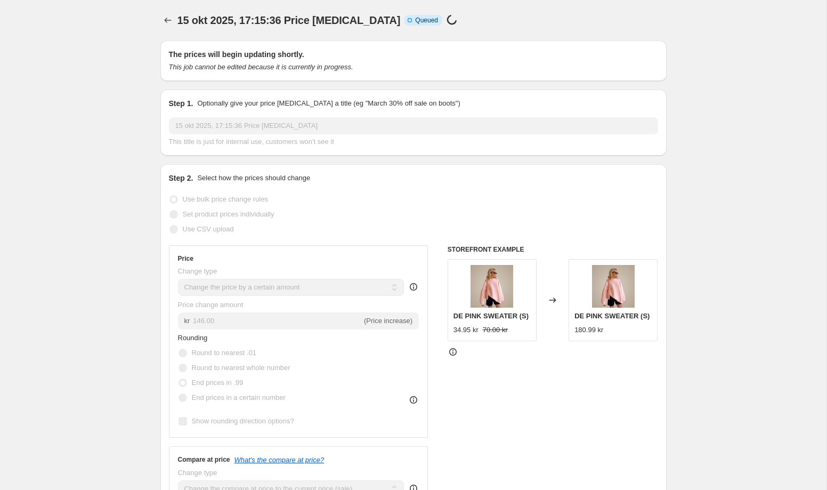
select select "by"
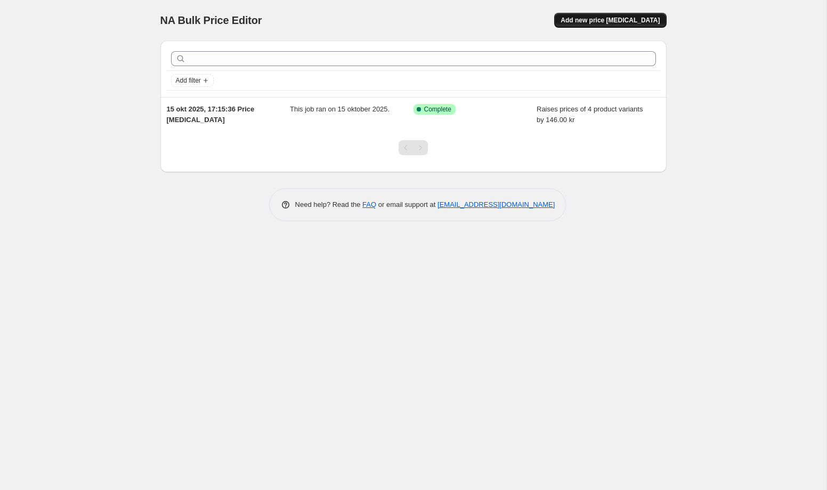
click at [628, 21] on span "Add new price change job" at bounding box center [610, 20] width 99 height 9
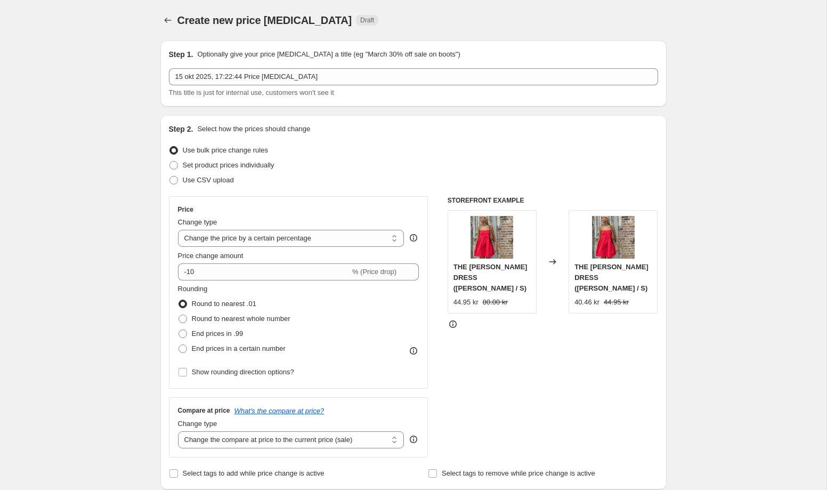
click at [327, 248] on div "Price Change type Change the price to a certain amount Change the price by a ce…" at bounding box center [298, 292] width 241 height 174
click at [329, 239] on select "Change the price to a certain amount Change the price by a certain amount Chang…" at bounding box center [291, 238] width 227 height 17
select select "by"
click at [178, 230] on select "Change the price to a certain amount Change the price by a certain amount Chang…" at bounding box center [291, 238] width 227 height 17
click at [216, 267] on input "-10.00" at bounding box center [275, 271] width 165 height 17
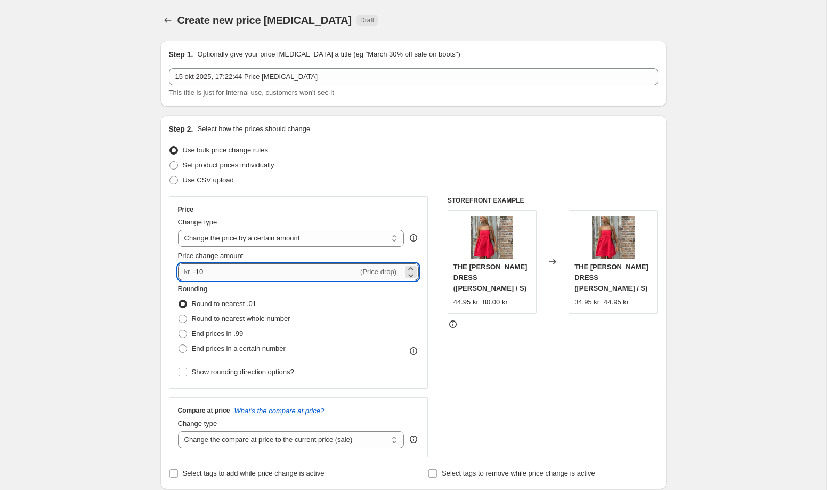
type input "-1"
type input "150.00"
click at [346, 343] on div "Rounding Round to nearest .01 Round to nearest whole number End prices in .99 E…" at bounding box center [298, 320] width 241 height 72
click at [183, 331] on span at bounding box center [183, 333] width 9 height 9
click at [179, 330] on input "End prices in .99" at bounding box center [179, 329] width 1 height 1
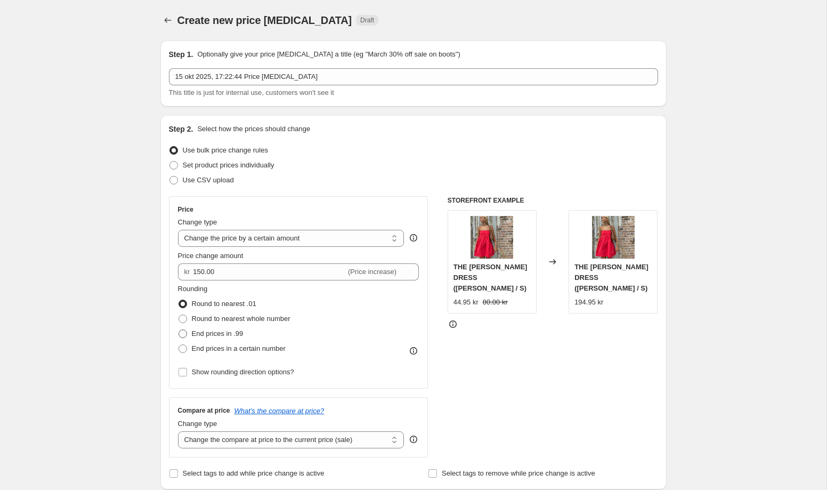
radio input "true"
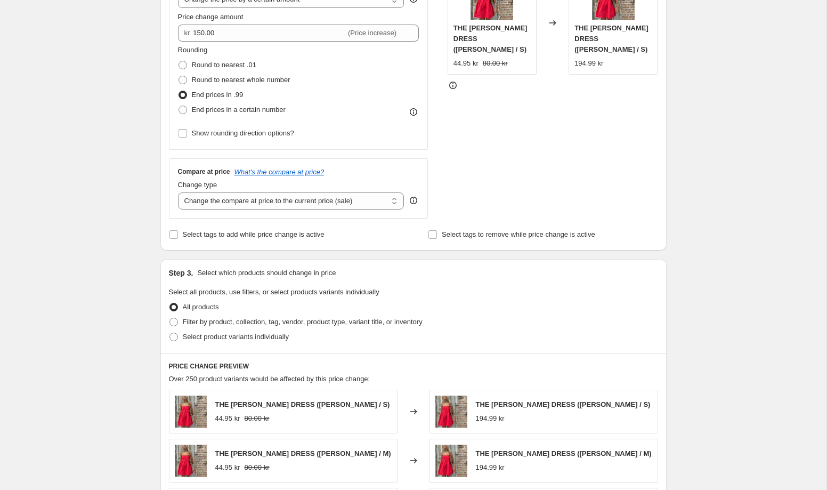
scroll to position [260, 0]
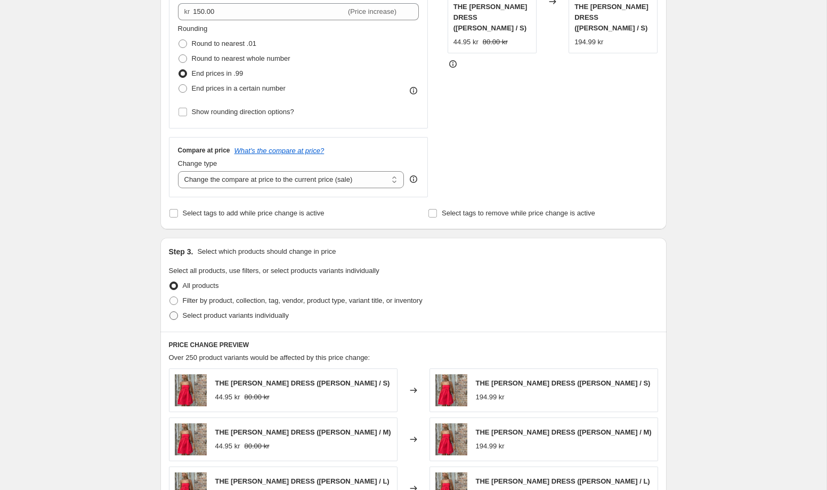
click at [170, 317] on span at bounding box center [173, 315] width 9 height 9
click at [170, 312] on input "Select product variants individually" at bounding box center [169, 311] width 1 height 1
radio input "true"
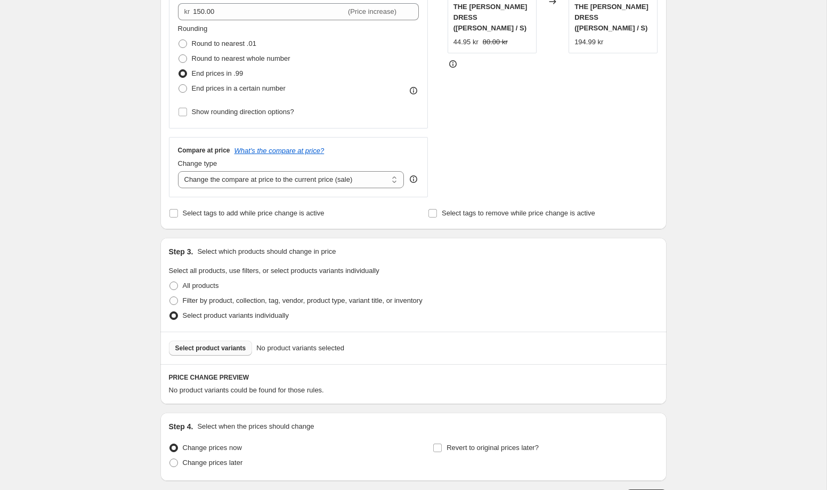
click at [203, 350] on span "Select product variants" at bounding box center [210, 348] width 71 height 9
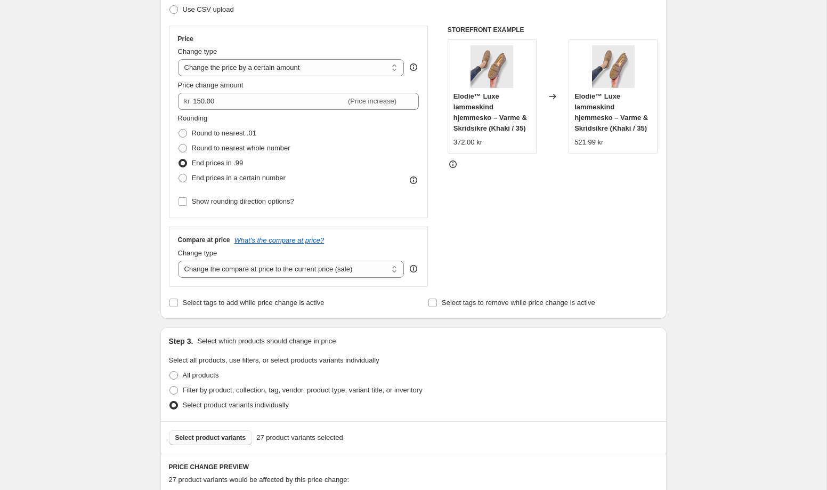
scroll to position [169, 0]
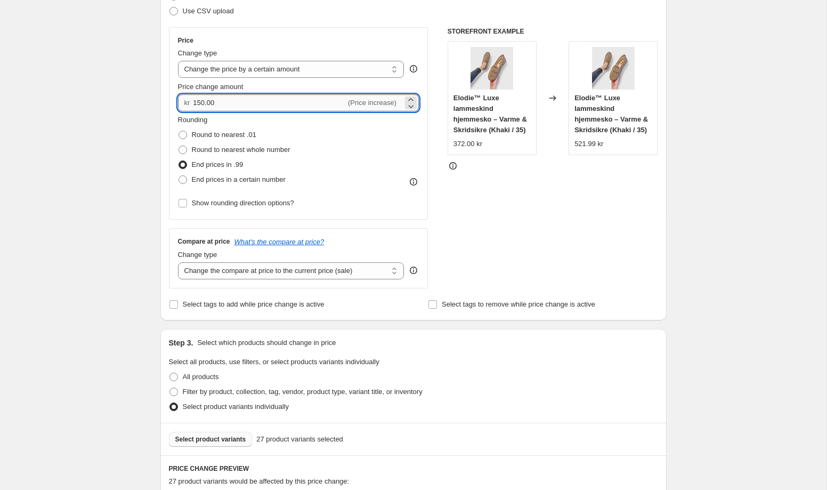
click at [230, 105] on input "150.00" at bounding box center [269, 102] width 153 height 17
type input "1"
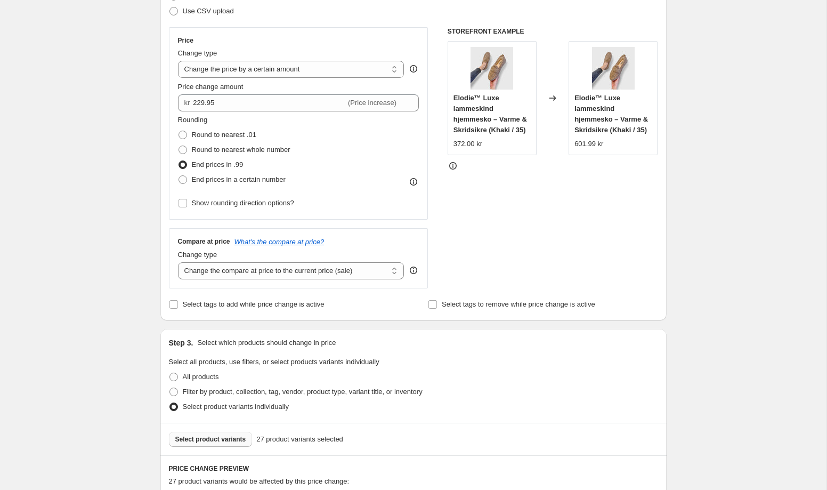
click at [331, 205] on div "Rounding Round to nearest .01 Round to nearest whole number End prices in .99 E…" at bounding box center [298, 163] width 241 height 96
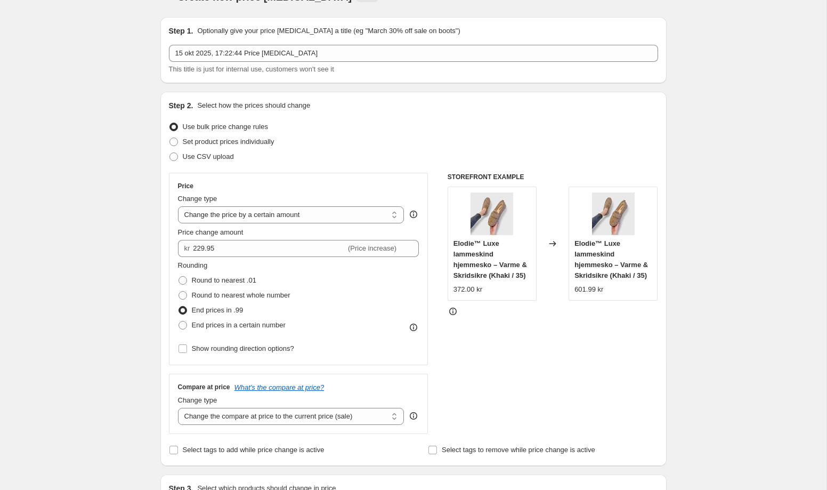
scroll to position [0, 0]
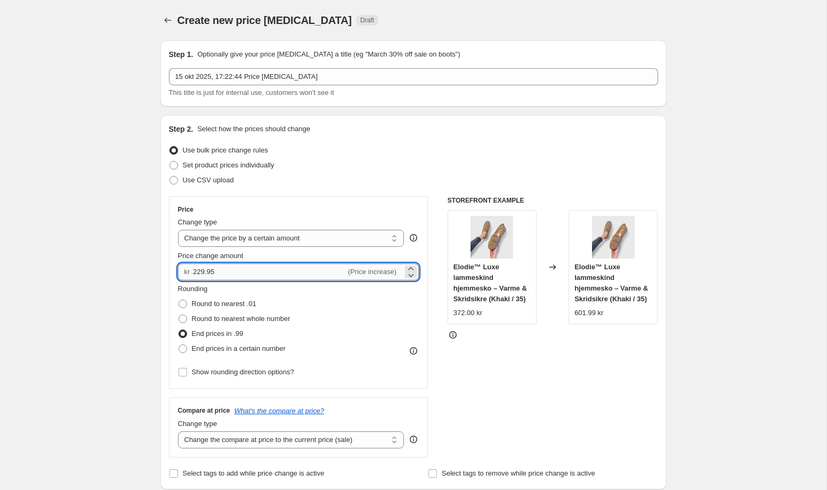
click at [242, 274] on input "229.95" at bounding box center [269, 271] width 153 height 17
type input "2"
click at [325, 323] on div "Rounding Round to nearest .01 Round to nearest whole number End prices in .99 E…" at bounding box center [298, 320] width 241 height 72
click at [228, 268] on input "155.00" at bounding box center [269, 271] width 153 height 17
type input "1"
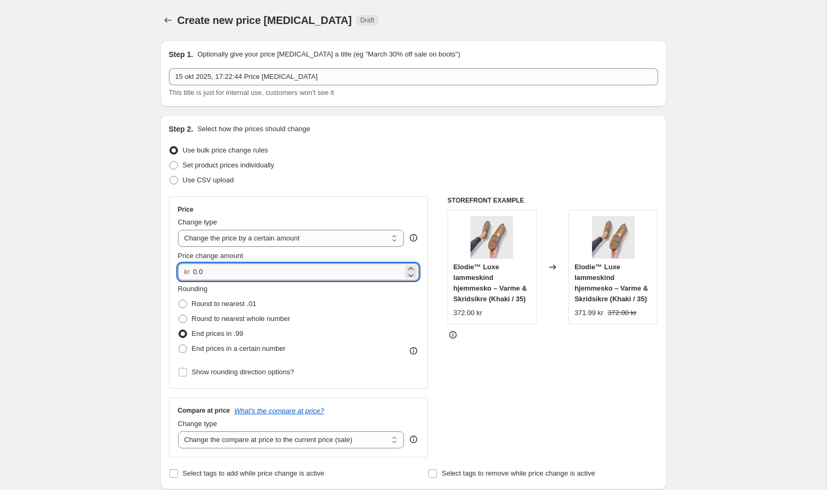
type input "0"
click at [290, 303] on div "Round to nearest .01" at bounding box center [234, 303] width 112 height 15
click at [220, 271] on input "190.00" at bounding box center [269, 271] width 153 height 17
click at [311, 300] on div "Rounding Round to nearest .01 Round to nearest whole number End prices in .99 E…" at bounding box center [298, 320] width 241 height 72
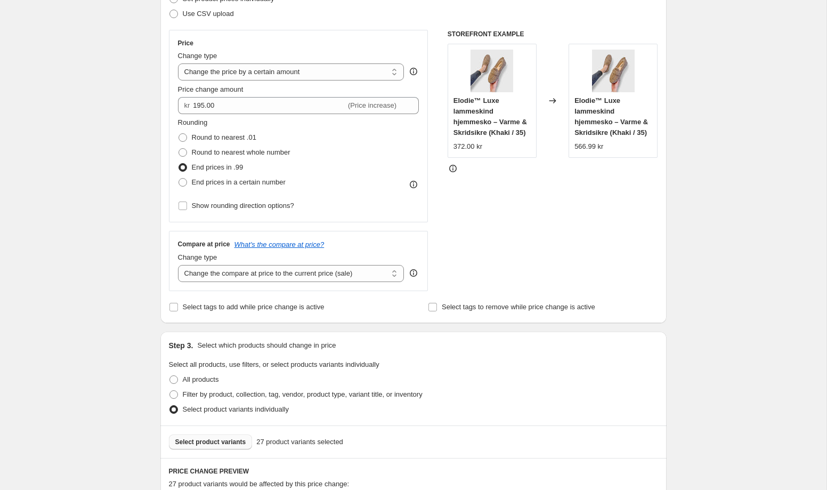
scroll to position [141, 0]
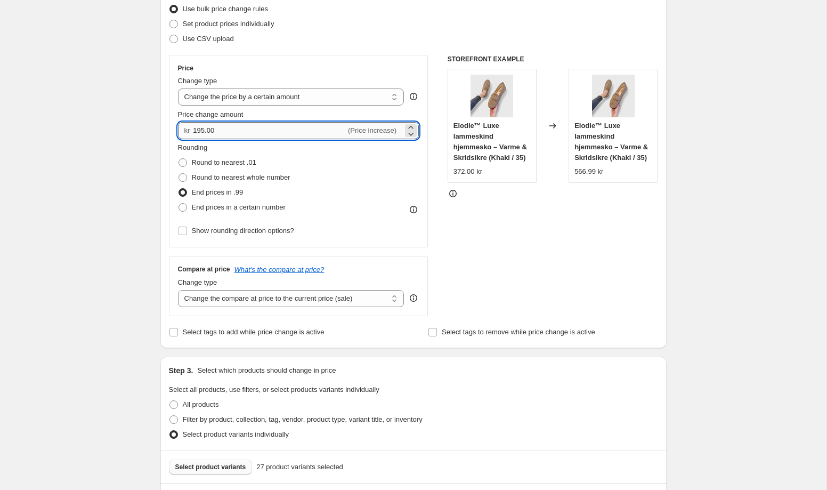
click at [236, 128] on input "195.00" at bounding box center [269, 130] width 153 height 17
type input "1"
type input "0"
type input "100.00"
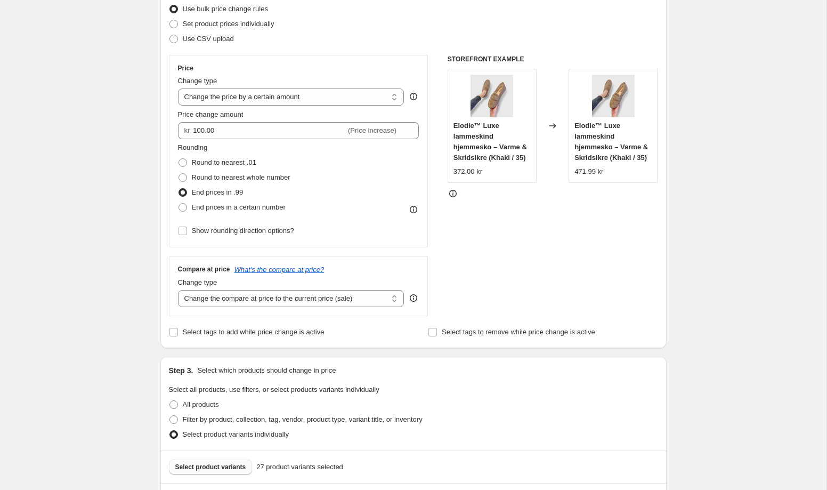
click at [352, 199] on div "Rounding Round to nearest .01 Round to nearest whole number End prices in .99 E…" at bounding box center [298, 178] width 241 height 72
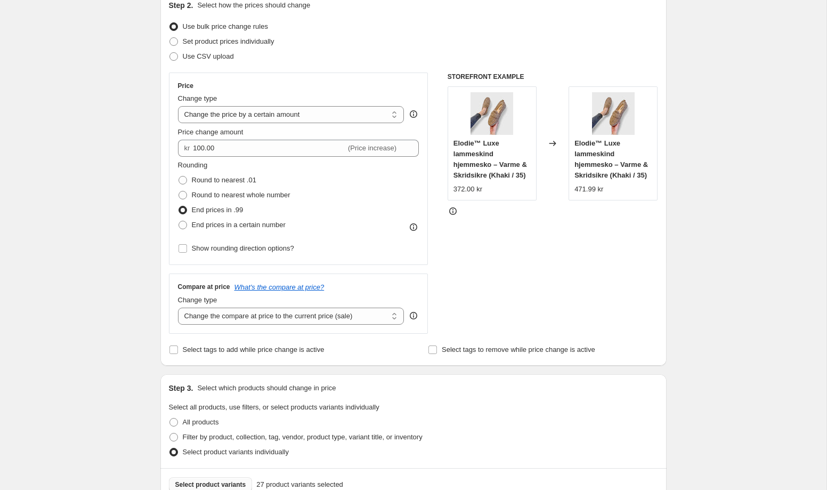
scroll to position [0, 0]
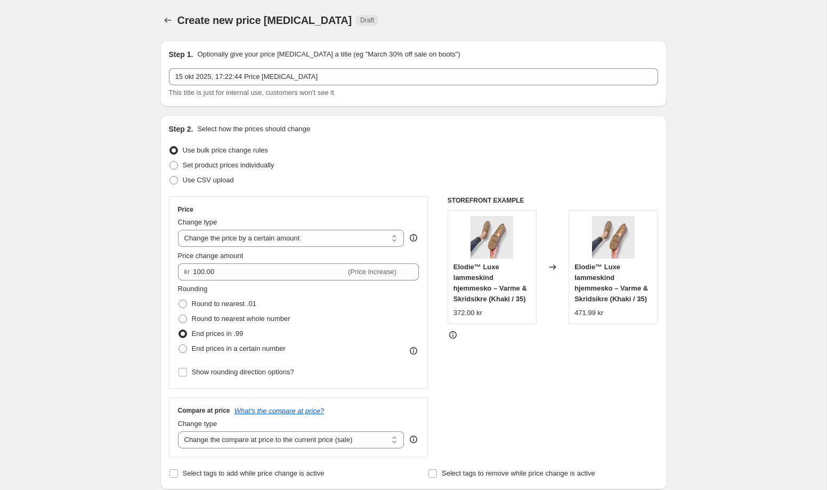
click at [171, 28] on div "Create new price change job. This page is ready Create new price change job Dra…" at bounding box center [413, 20] width 506 height 41
click at [167, 16] on icon "Price change jobs" at bounding box center [168, 20] width 11 height 11
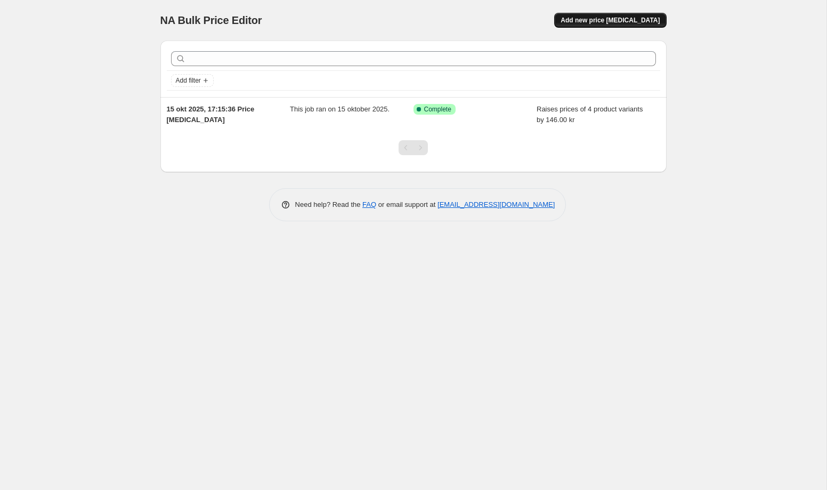
click at [610, 23] on span "Add new price [MEDICAL_DATA]" at bounding box center [610, 20] width 99 height 9
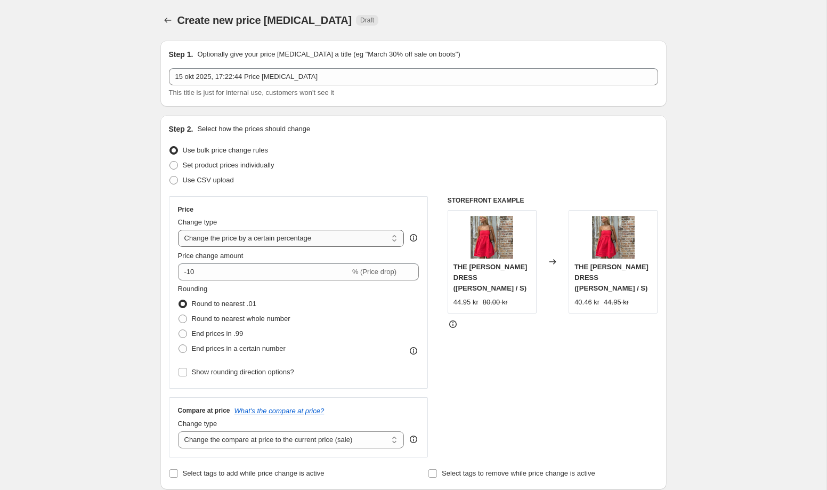
click at [333, 235] on select "Change the price to a certain amount Change the price by a certain amount Chang…" at bounding box center [291, 238] width 227 height 17
select select "by"
click at [178, 230] on select "Change the price to a certain amount Change the price by a certain amount Chang…" at bounding box center [291, 238] width 227 height 17
type input "-10.00"
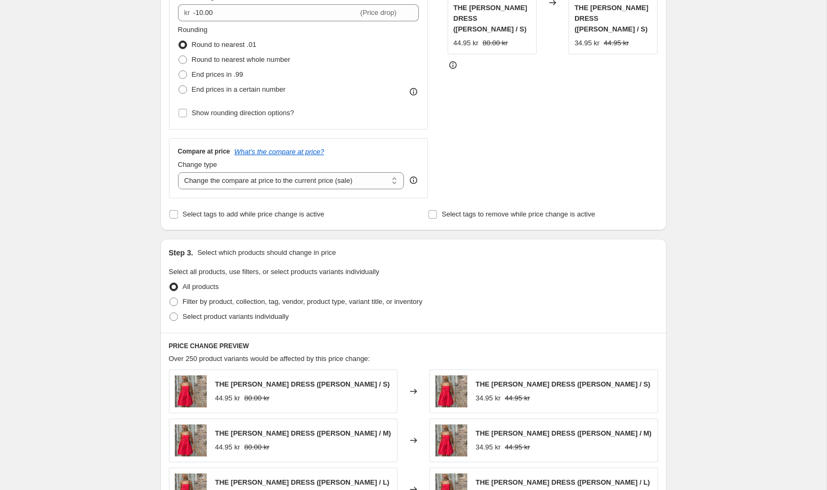
scroll to position [267, 0]
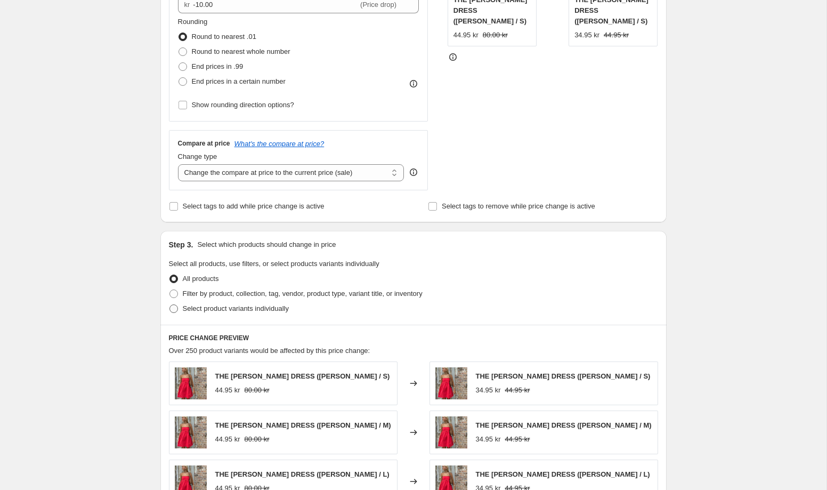
click at [178, 306] on span at bounding box center [174, 309] width 10 height 10
click at [170, 305] on input "Select product variants individually" at bounding box center [169, 304] width 1 height 1
radio input "true"
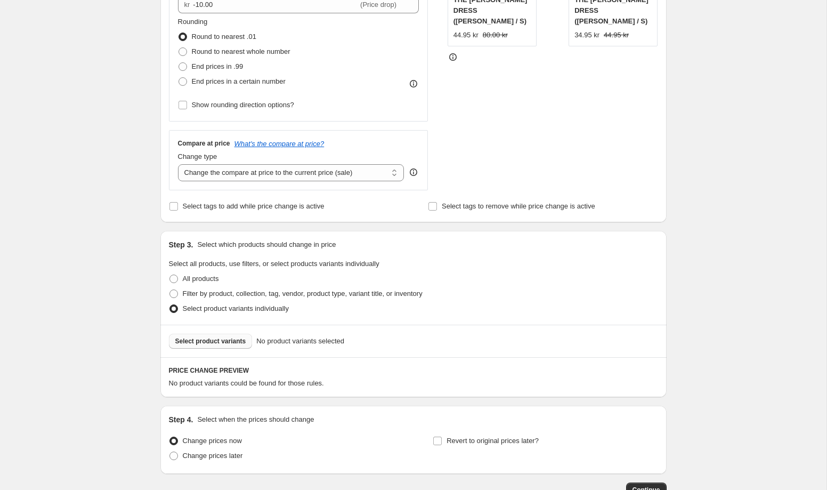
click at [206, 342] on span "Select product variants" at bounding box center [210, 341] width 71 height 9
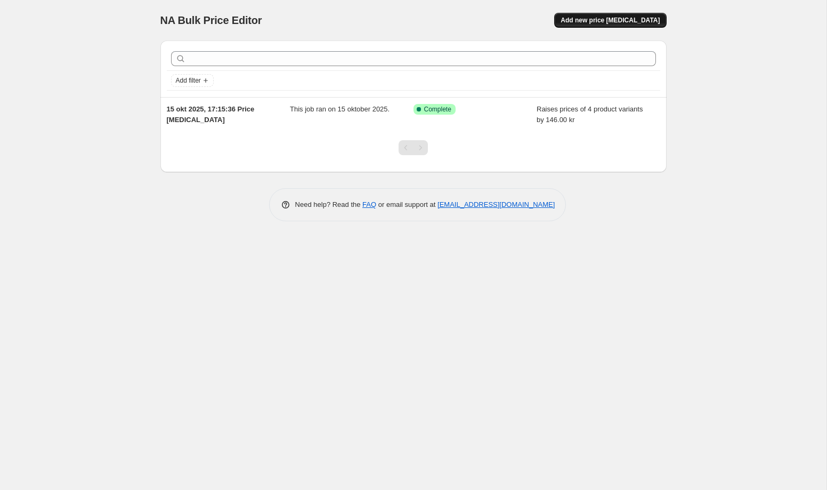
click at [637, 21] on span "Add new price [MEDICAL_DATA]" at bounding box center [610, 20] width 99 height 9
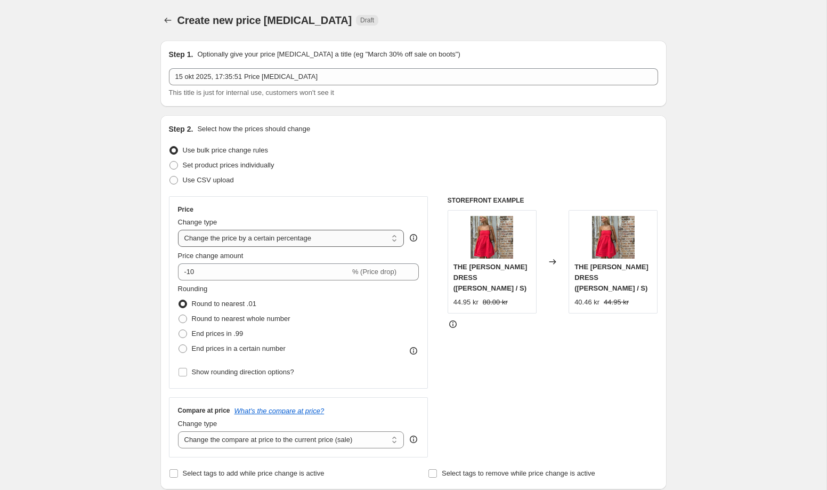
click at [308, 245] on select "Change the price to a certain amount Change the price by a certain amount Chang…" at bounding box center [291, 238] width 227 height 17
select select "by"
click at [178, 230] on select "Change the price to a certain amount Change the price by a certain amount Chang…" at bounding box center [291, 238] width 227 height 17
click at [222, 276] on input "-10.00" at bounding box center [275, 271] width 165 height 17
type input "-111.00"
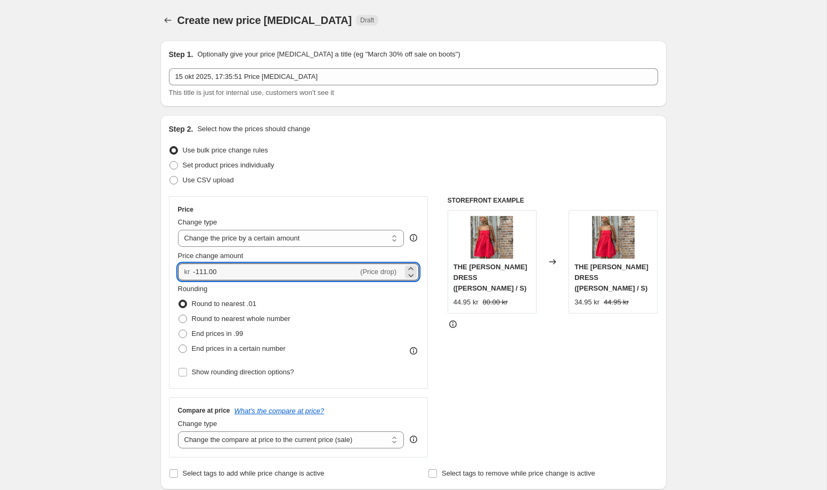
click at [358, 322] on div "Rounding Round to nearest .01 Round to nearest whole number End prices in .99 E…" at bounding box center [298, 320] width 241 height 72
click at [186, 334] on span at bounding box center [183, 333] width 9 height 9
click at [179, 330] on input "End prices in .99" at bounding box center [179, 329] width 1 height 1
radio input "true"
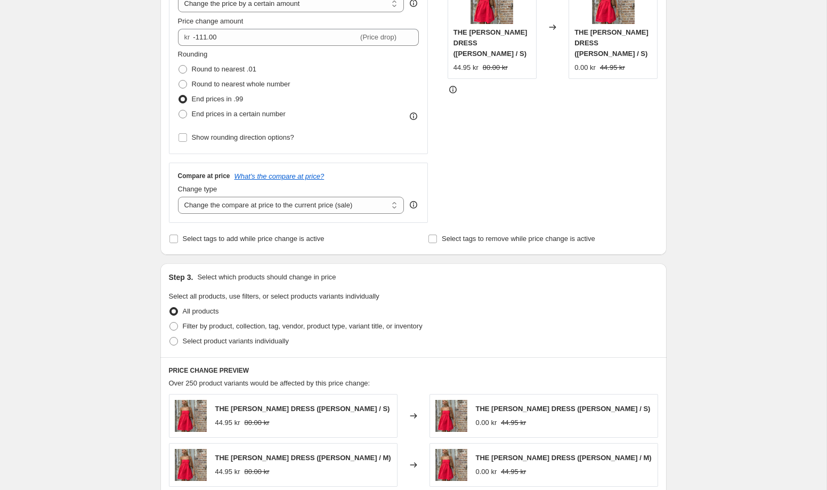
scroll to position [235, 0]
click at [175, 339] on span at bounding box center [173, 340] width 9 height 9
click at [170, 337] on input "Select product variants individually" at bounding box center [169, 336] width 1 height 1
radio input "true"
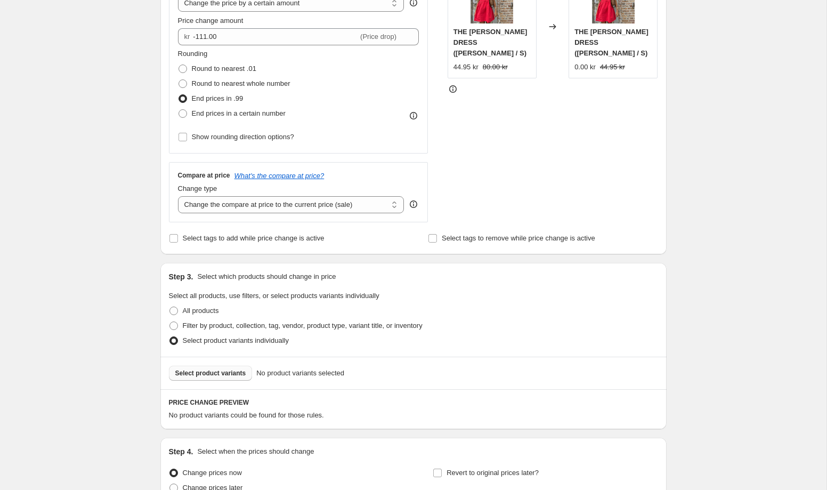
click at [215, 378] on button "Select product variants" at bounding box center [211, 373] width 84 height 15
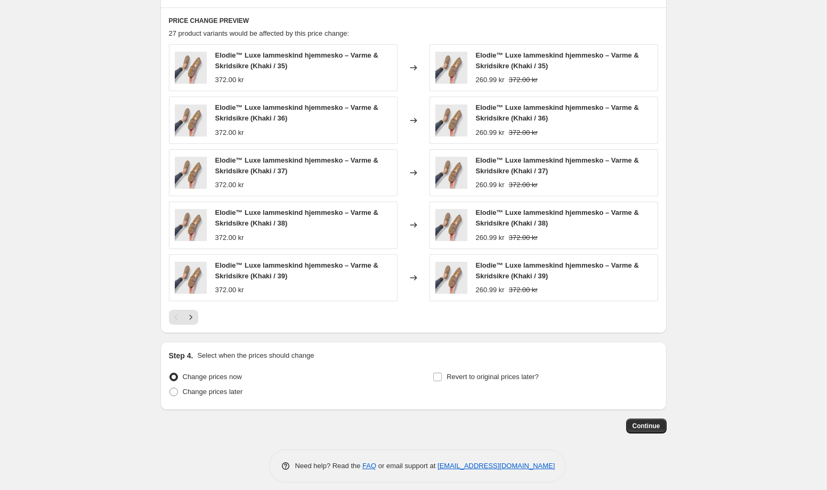
scroll to position [625, 0]
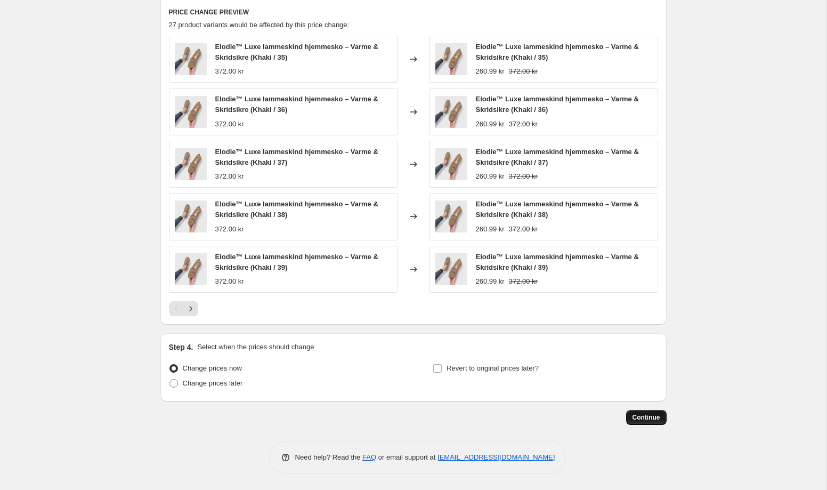
click at [646, 414] on span "Continue" at bounding box center [647, 417] width 28 height 9
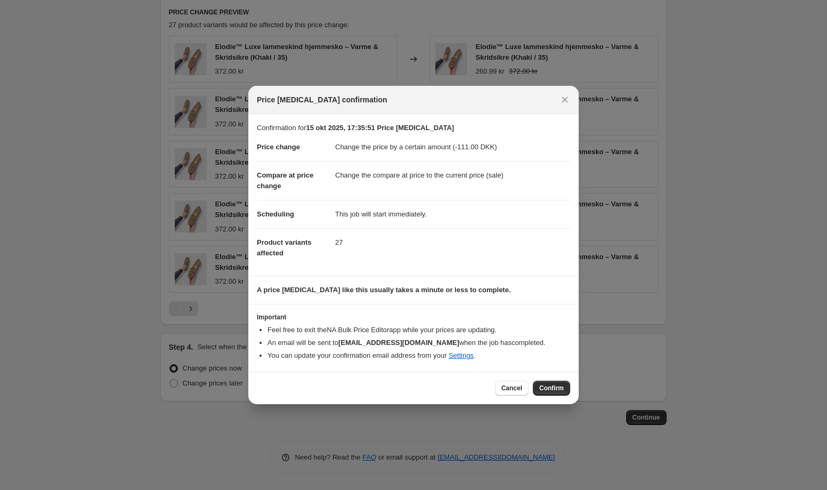
click at [544, 379] on div "Cancel Confirm" at bounding box center [413, 387] width 330 height 33
click at [545, 383] on button "Confirm" at bounding box center [551, 388] width 37 height 15
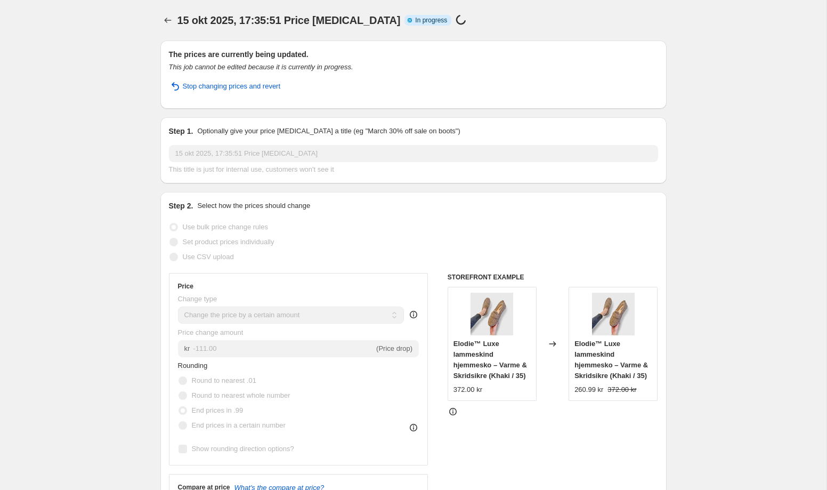
select select "by"
